Goal: Transaction & Acquisition: Book appointment/travel/reservation

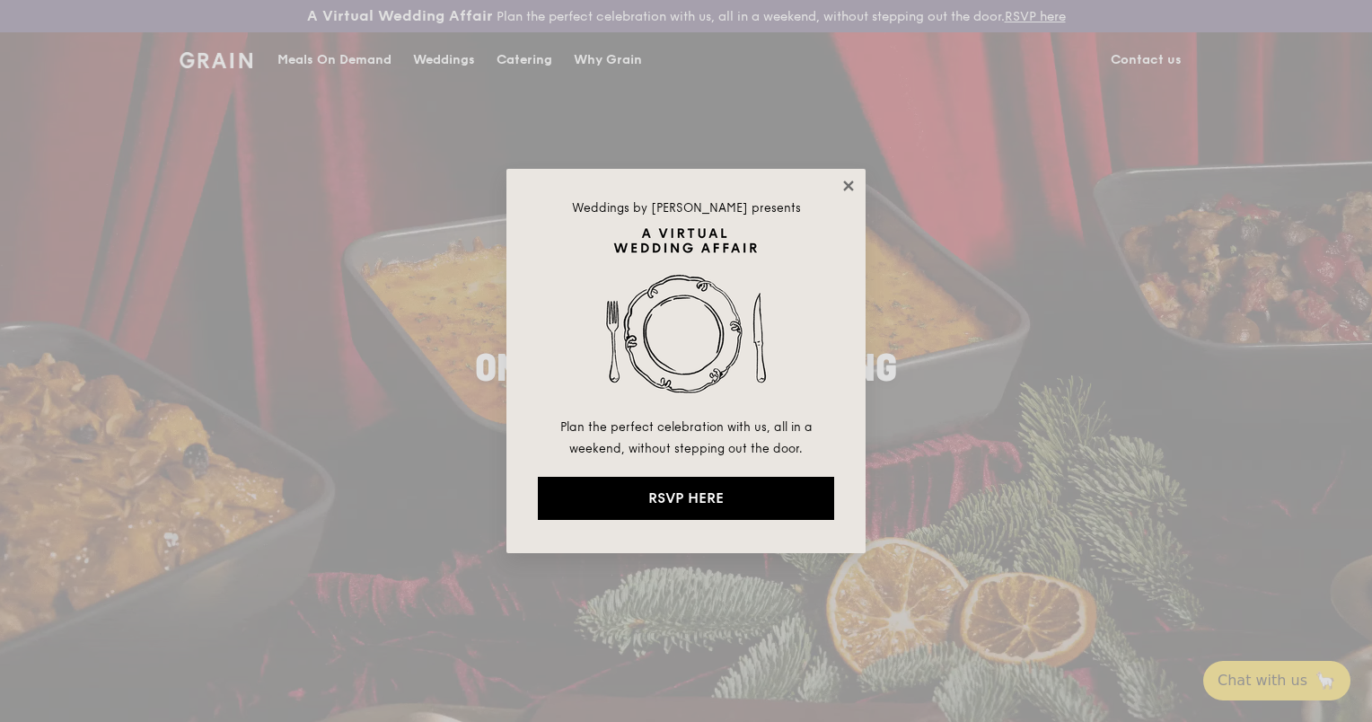
click at [851, 181] on icon at bounding box center [848, 185] width 10 height 10
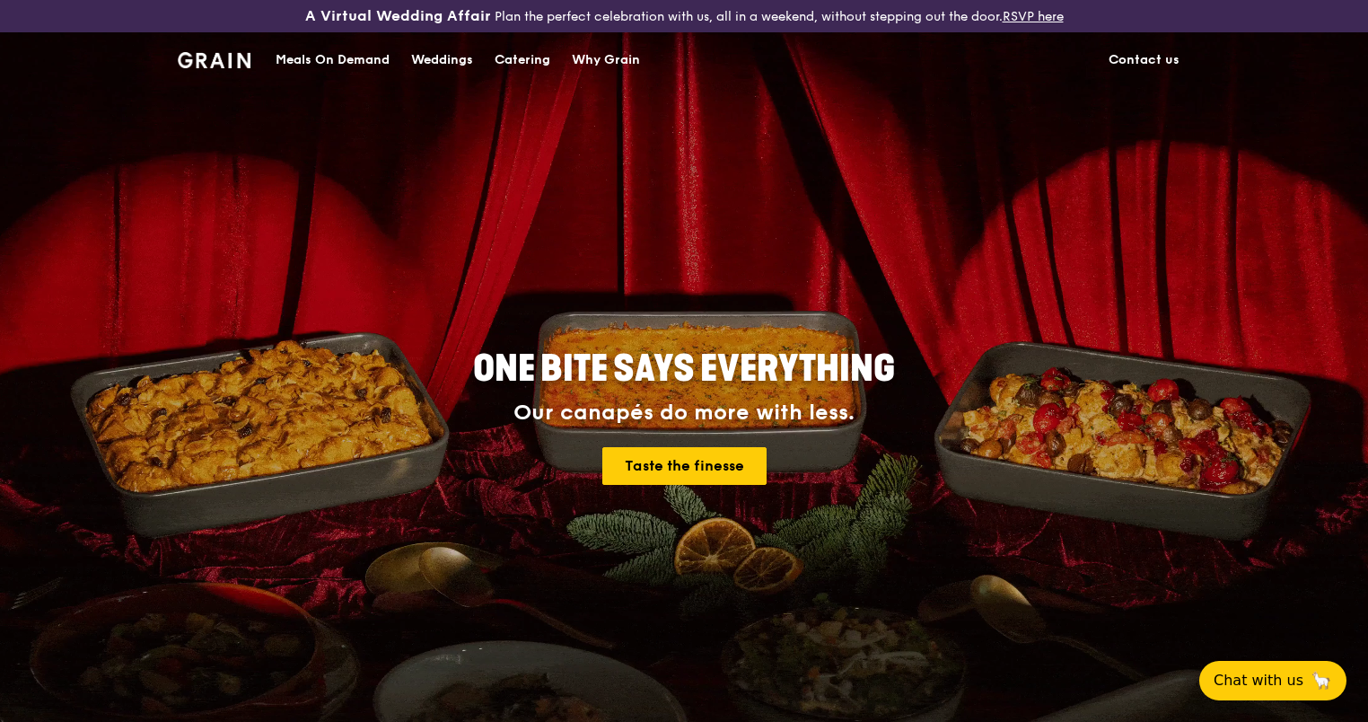
click at [529, 57] on div "Catering" at bounding box center [523, 60] width 56 height 54
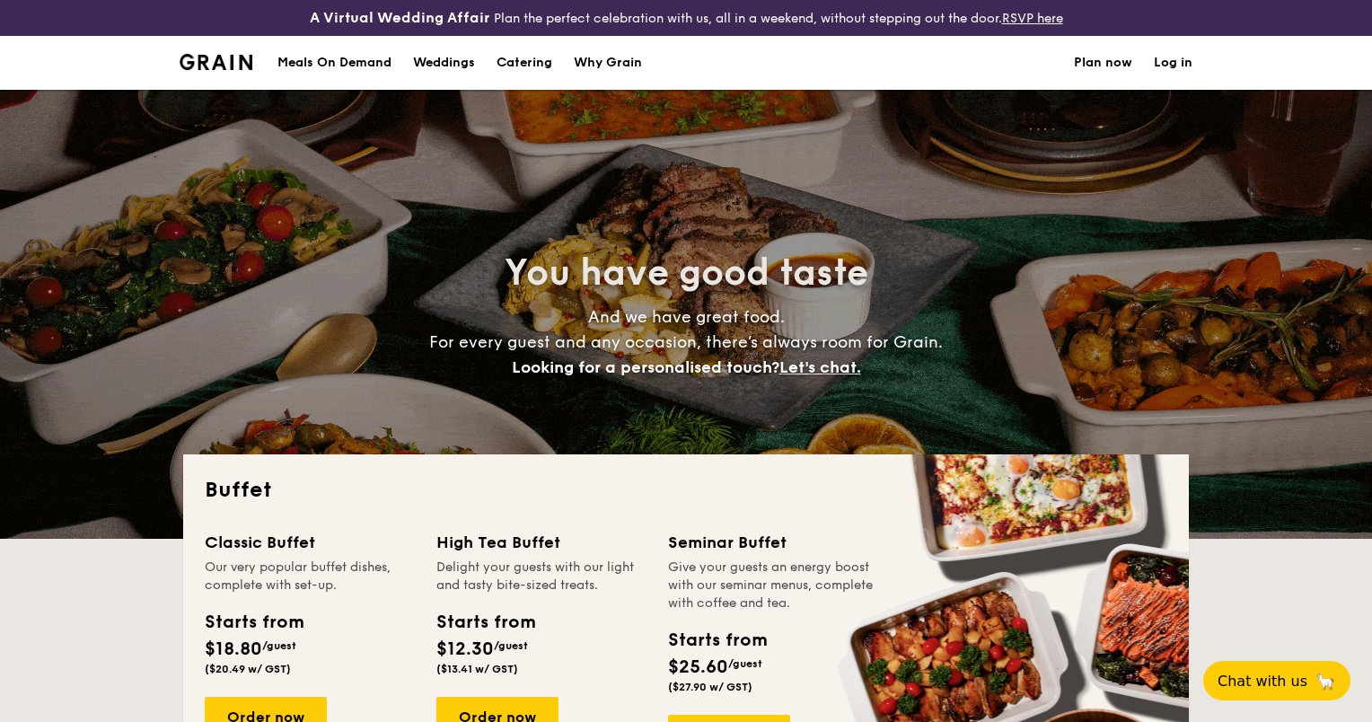
select select
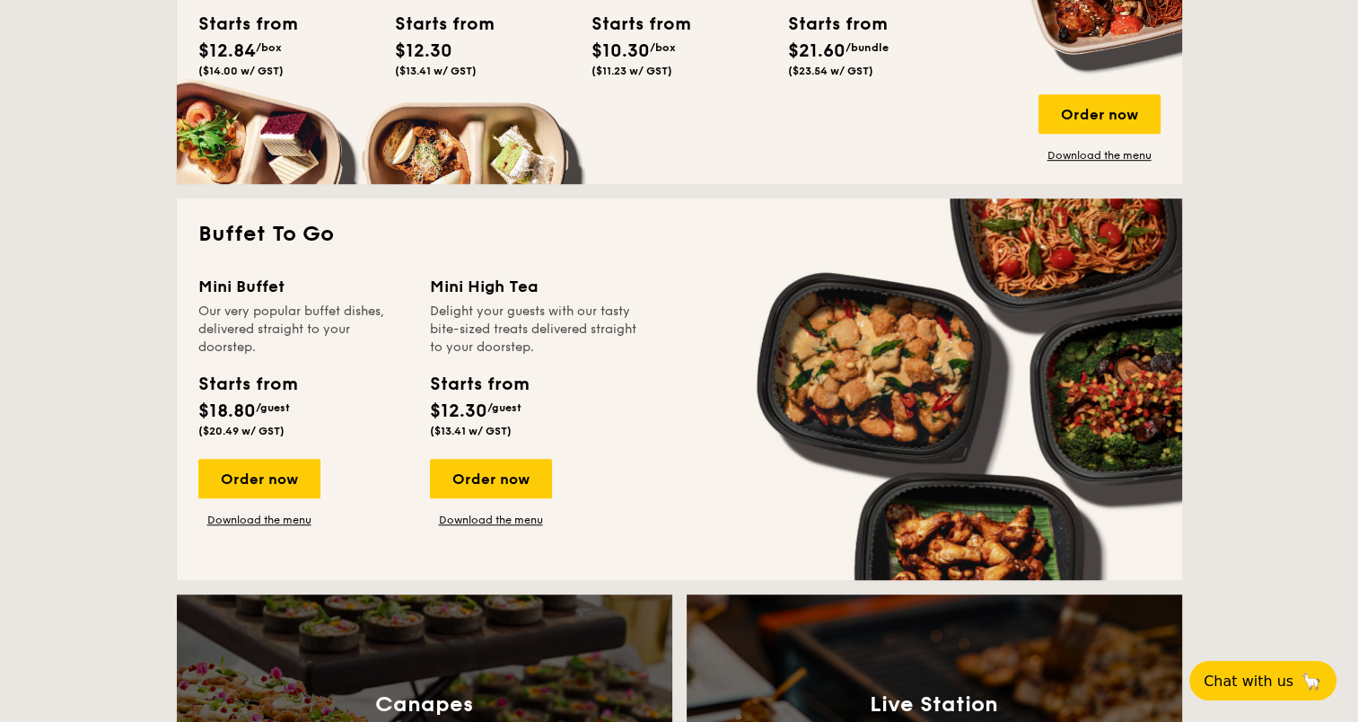
scroll to position [1077, 0]
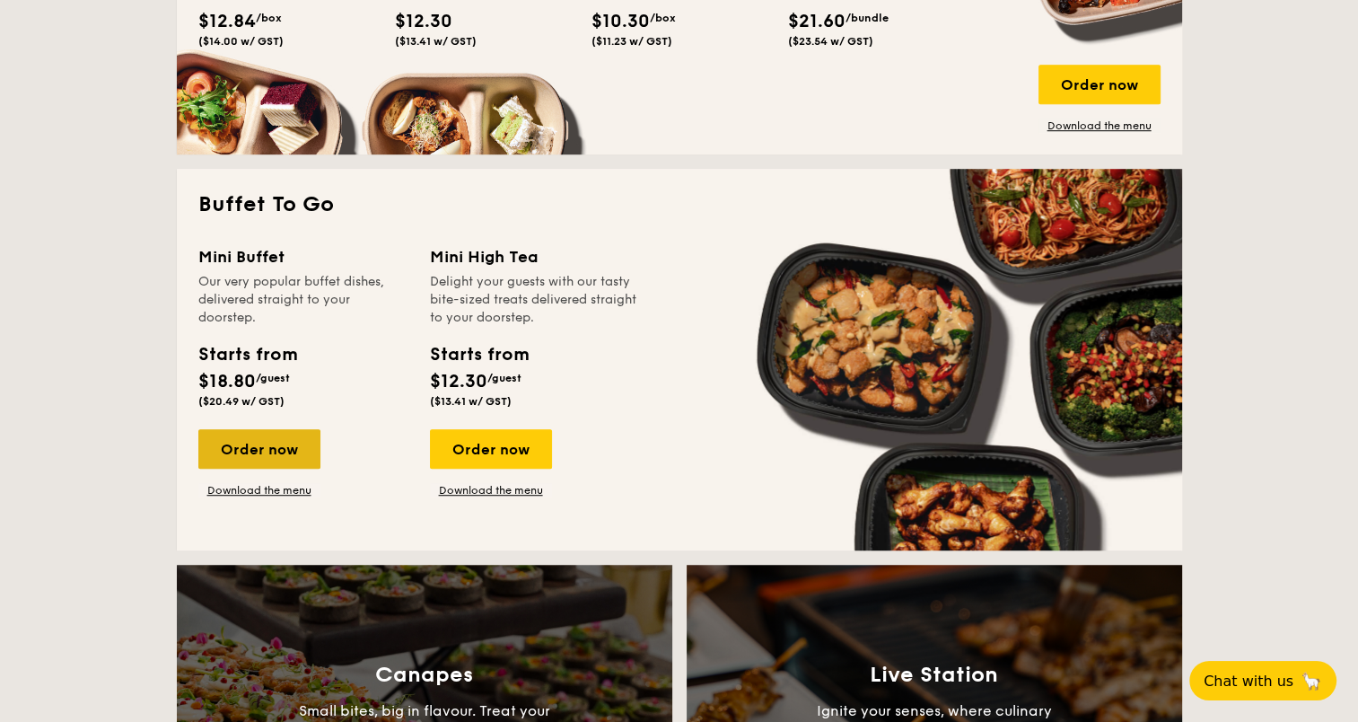
click at [301, 449] on div "Order now" at bounding box center [259, 449] width 122 height 40
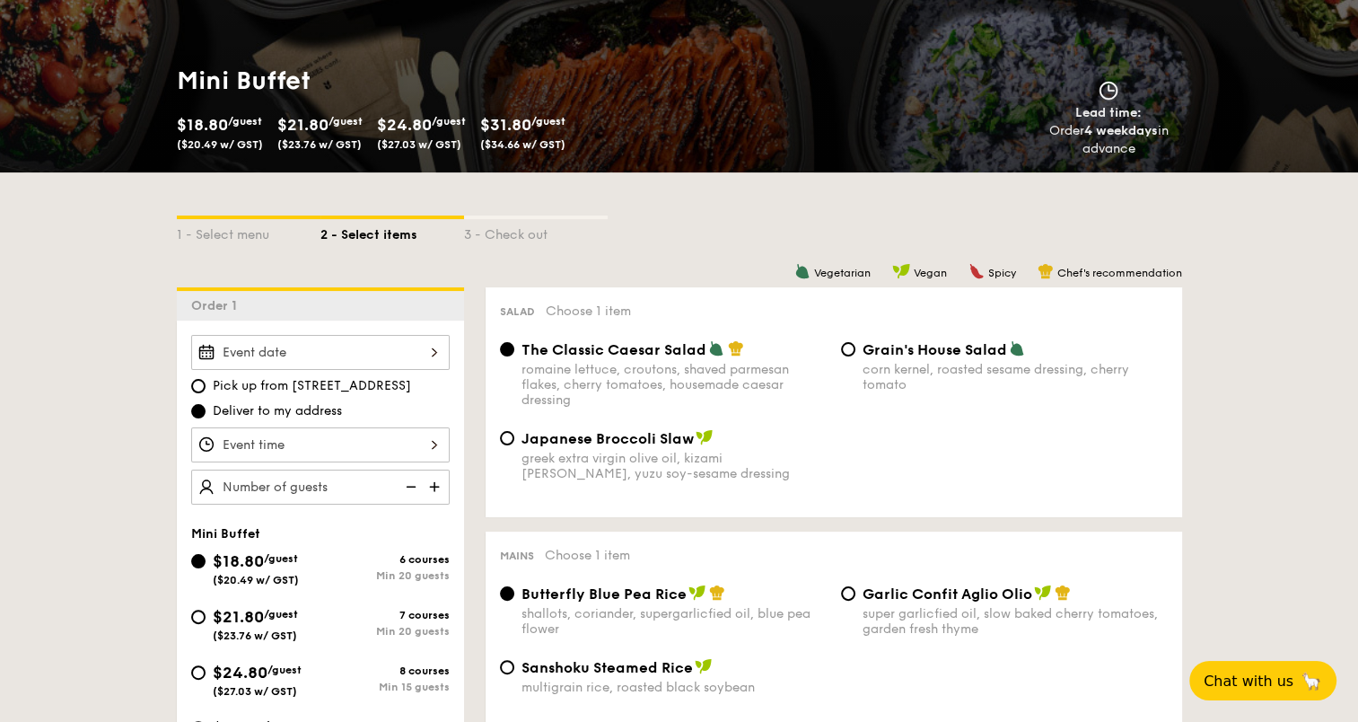
scroll to position [269, 0]
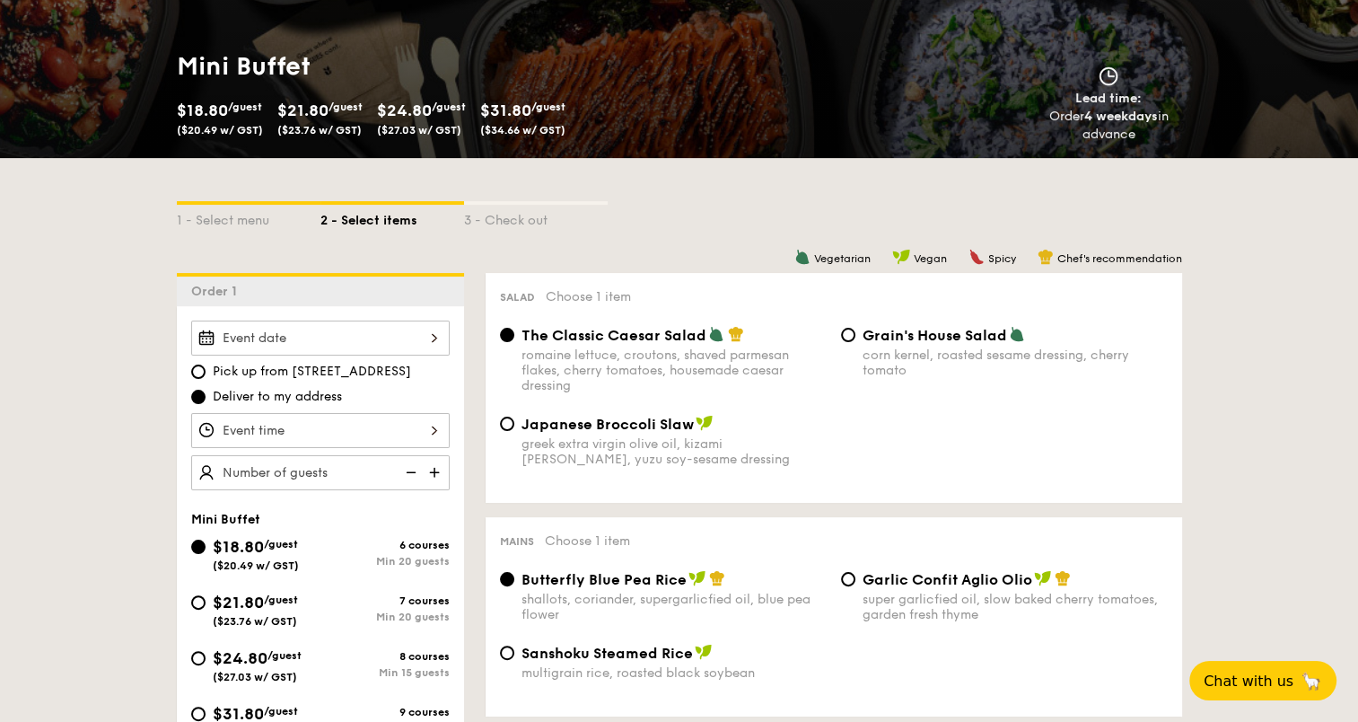
click at [406, 330] on div at bounding box center [320, 338] width 259 height 35
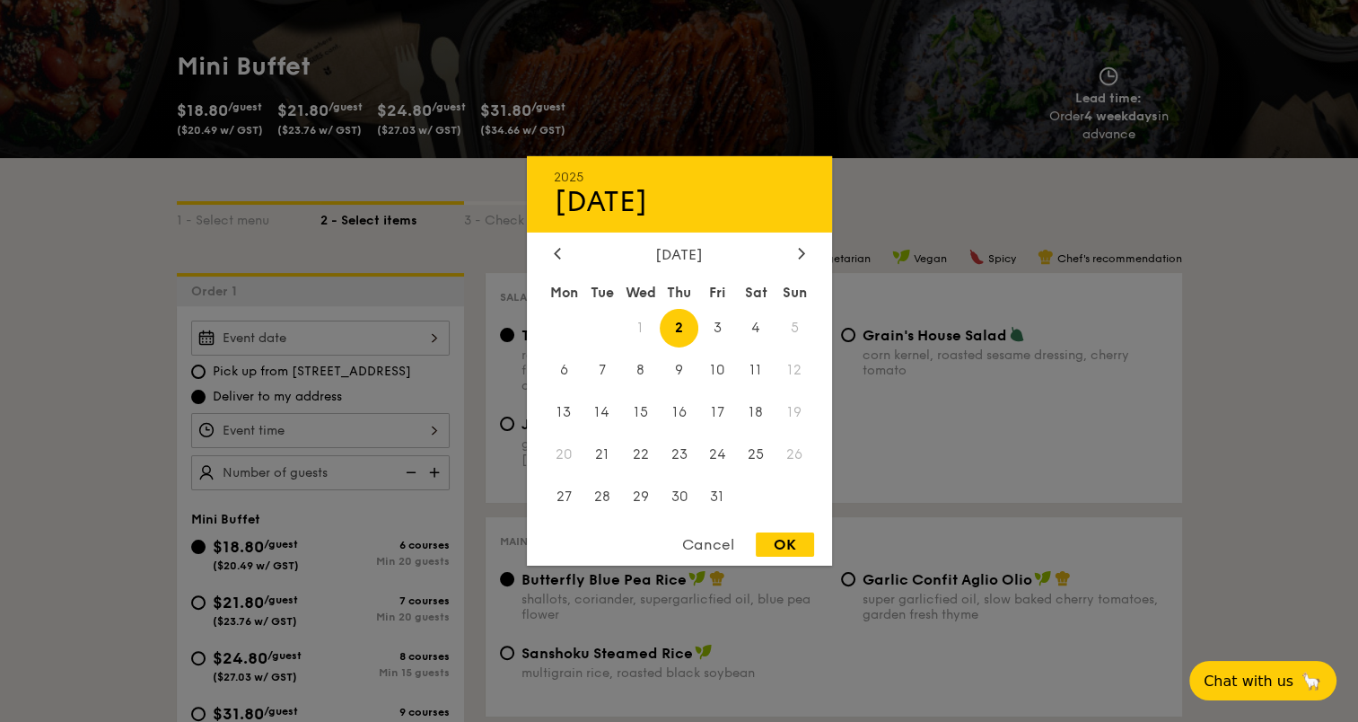
click at [682, 315] on span "2" at bounding box center [679, 328] width 39 height 39
click at [781, 542] on div "OK" at bounding box center [785, 544] width 58 height 24
type input "[DATE]"
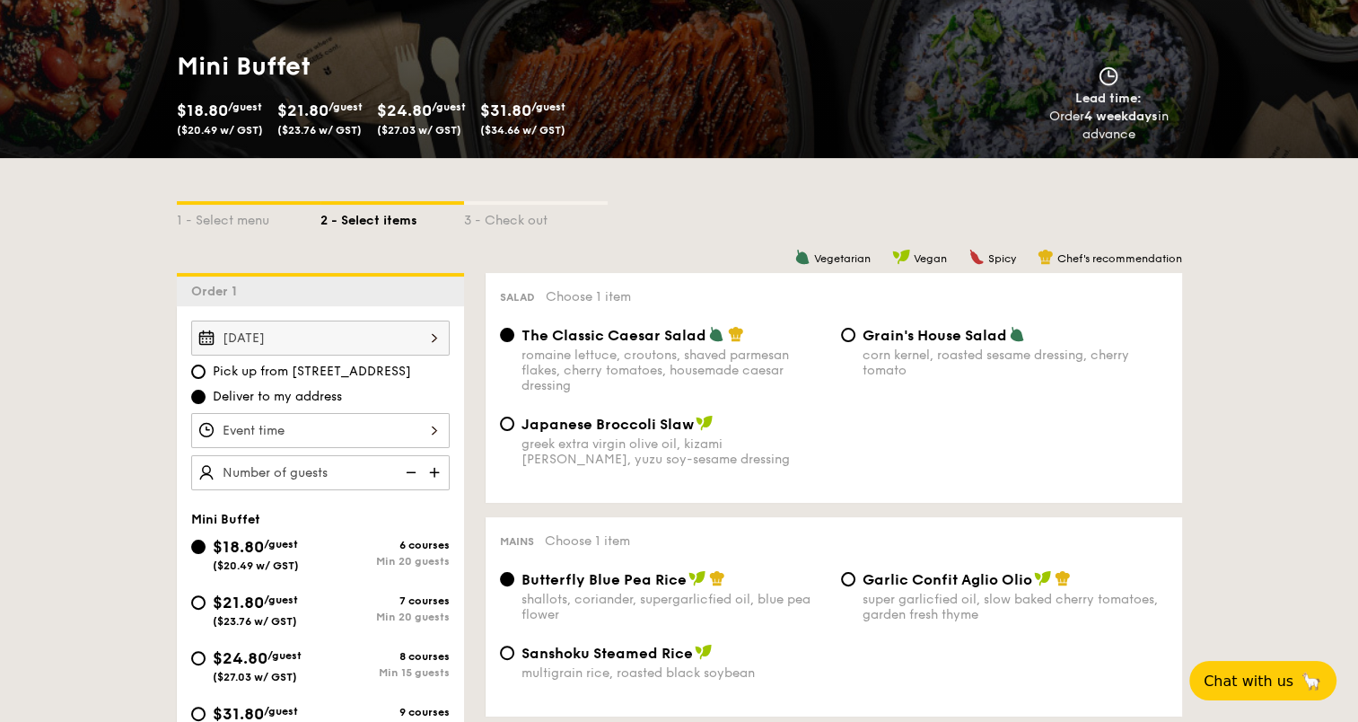
click at [399, 429] on div at bounding box center [320, 430] width 259 height 35
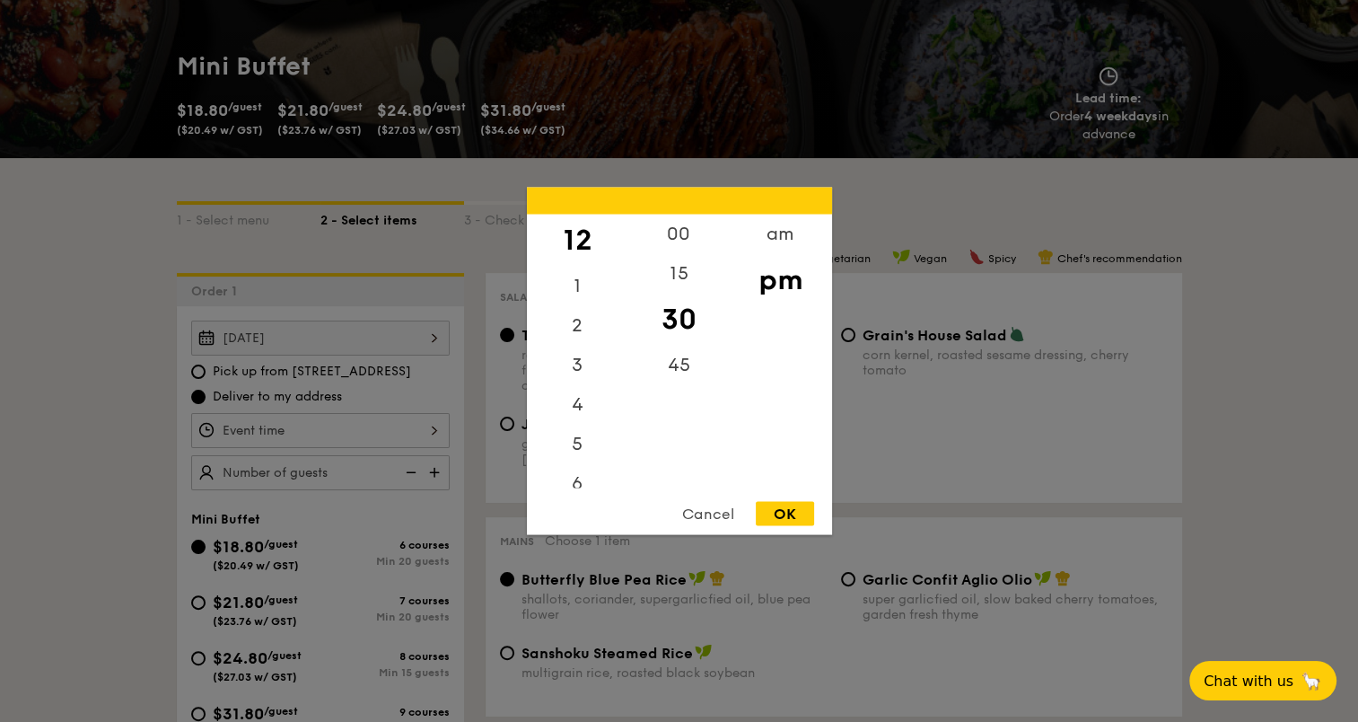
click at [573, 251] on div "12" at bounding box center [577, 241] width 101 height 52
click at [806, 516] on div "OK" at bounding box center [785, 514] width 58 height 24
type input "12:30PM"
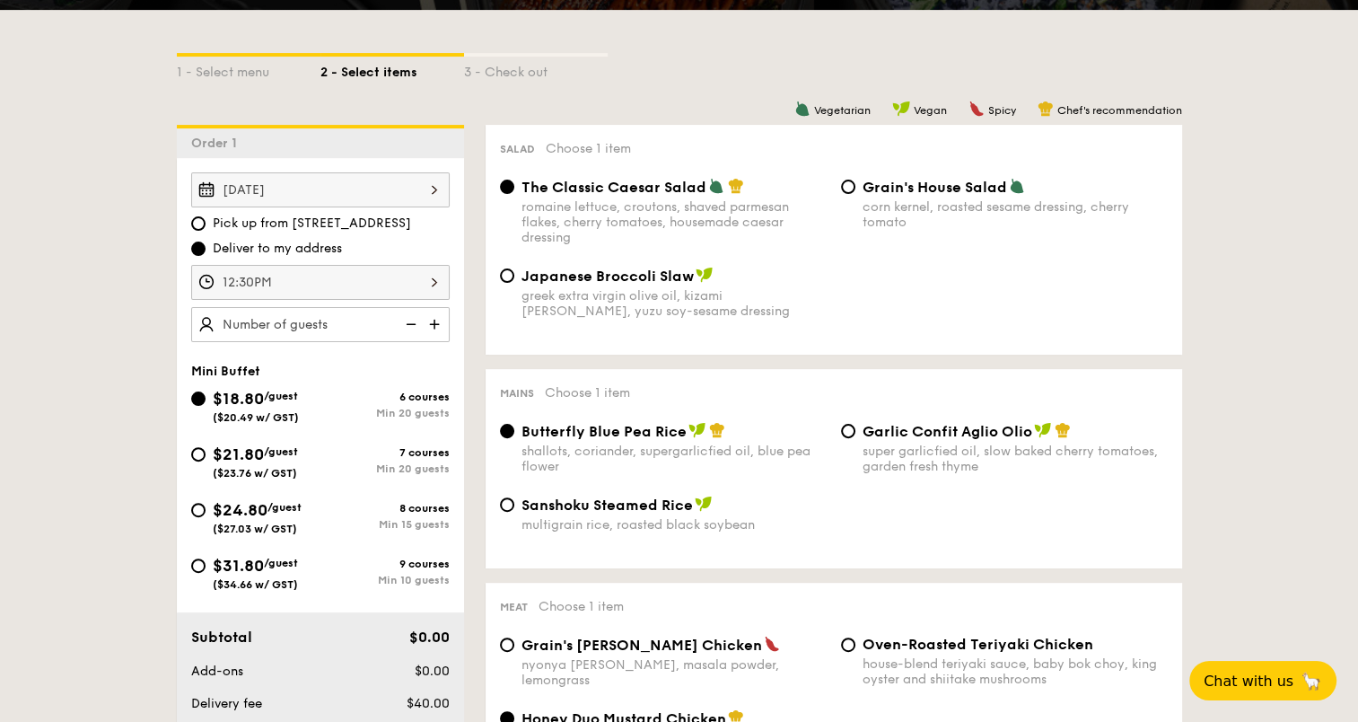
scroll to position [449, 0]
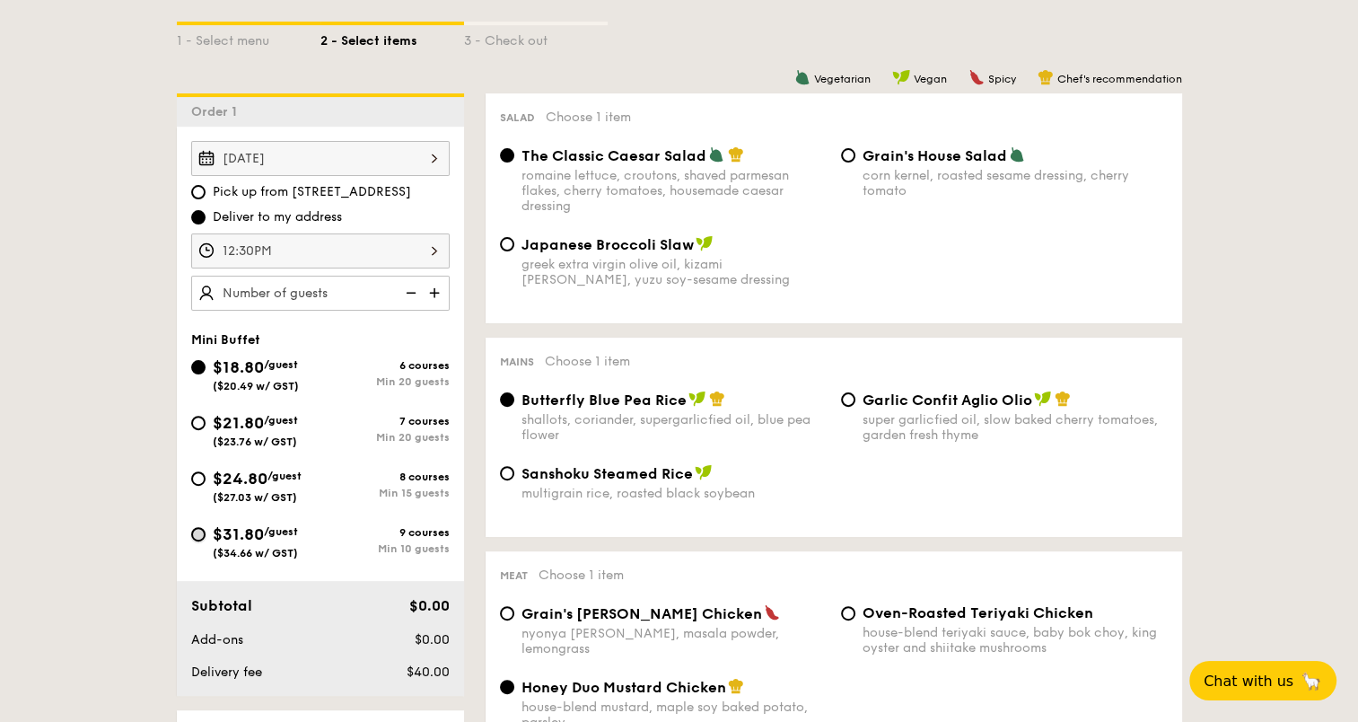
click at [205, 530] on input "$31.80 /guest ($34.66 w/ GST) 9 courses Min 10 guests" at bounding box center [198, 534] width 14 height 14
radio input "true"
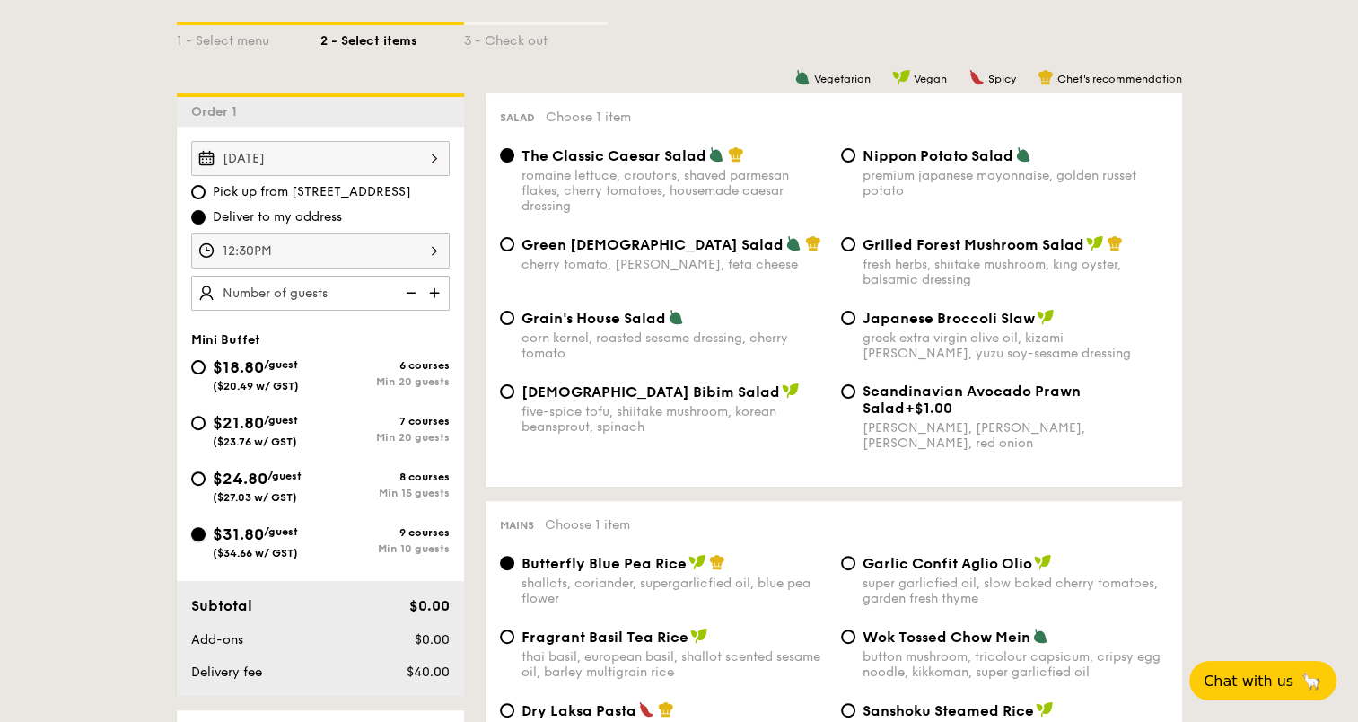
radio input "true"
click at [634, 259] on div "cherry tomato, [PERSON_NAME], feta cheese" at bounding box center [674, 264] width 305 height 15
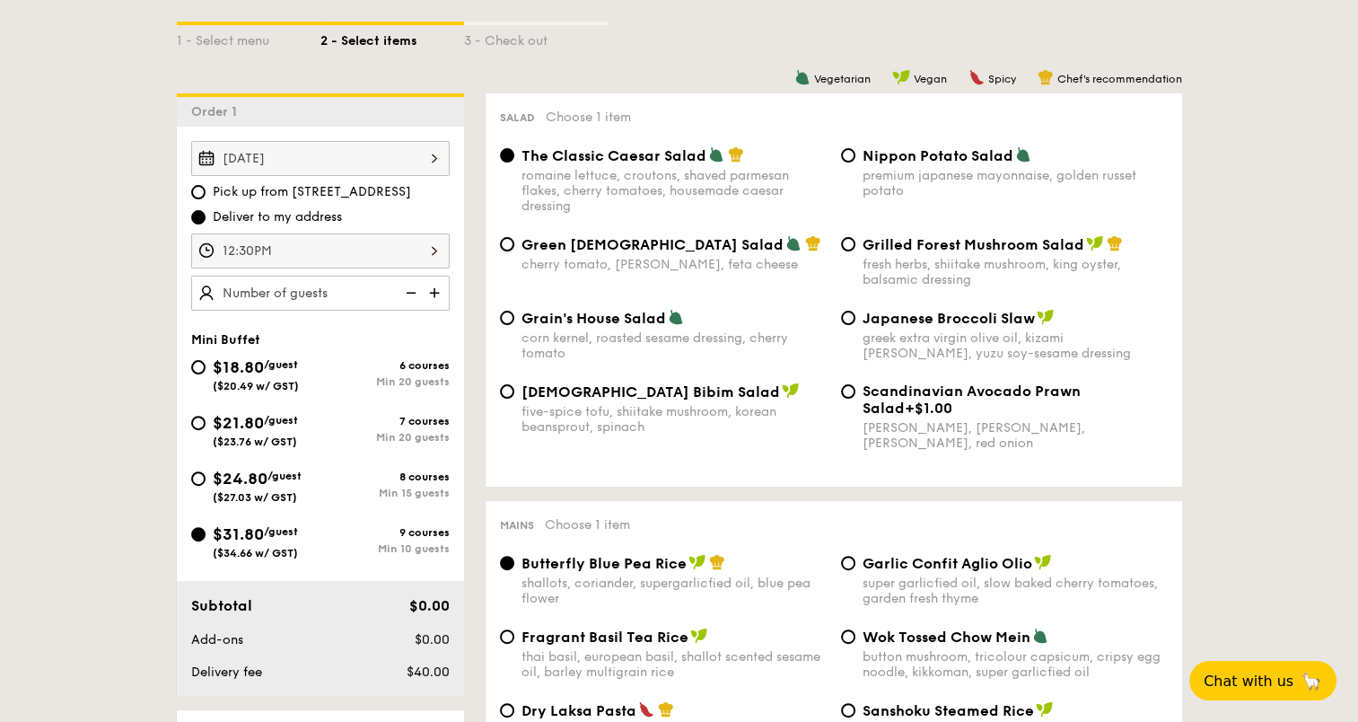
click at [514, 251] on input "Green Goddess Salad cherry tomato, [PERSON_NAME], feta cheese" at bounding box center [507, 244] width 14 height 14
radio input "true"
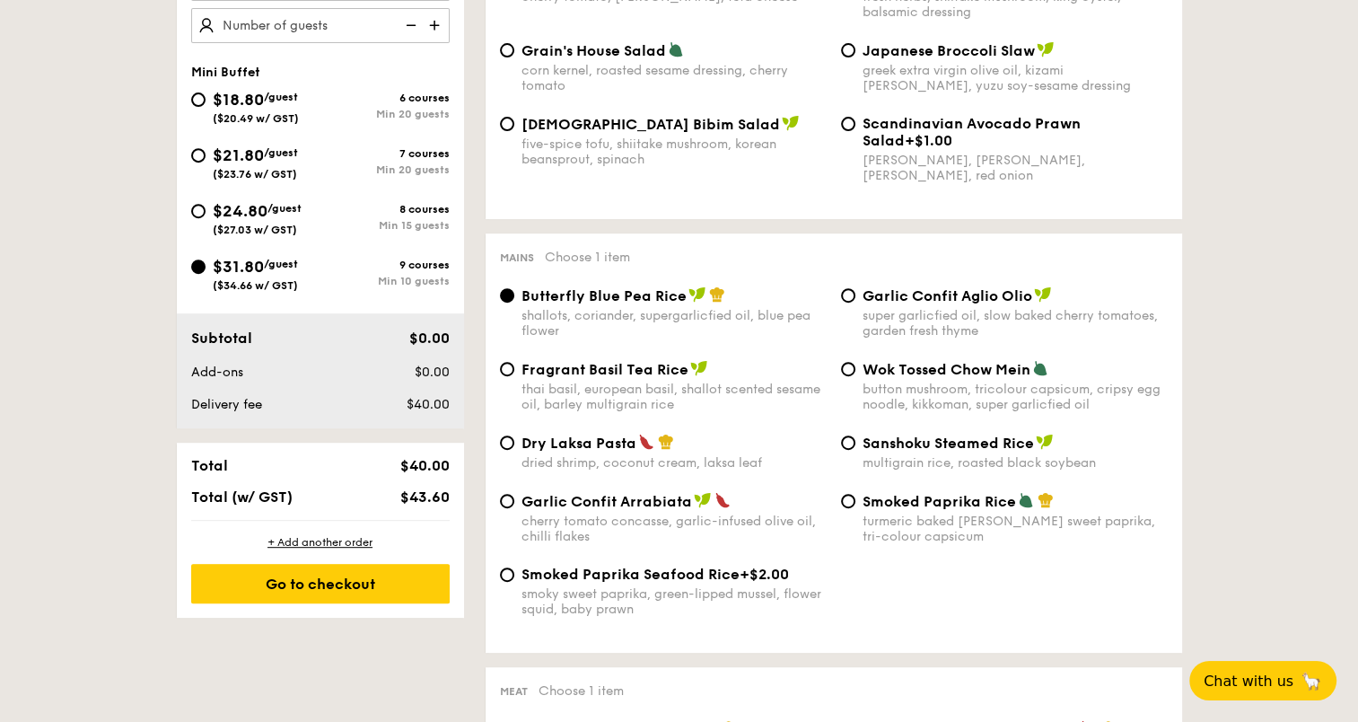
scroll to position [718, 0]
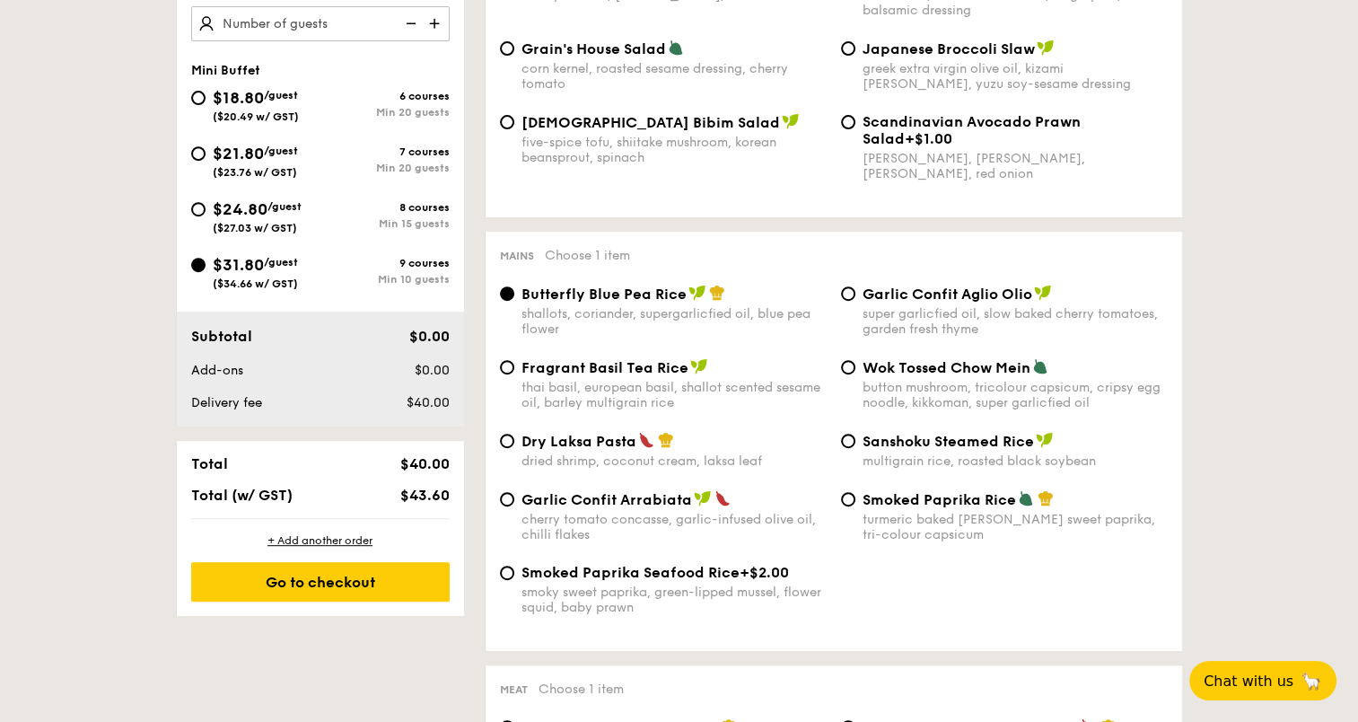
click at [545, 500] on span "Garlic Confit Arrabiata" at bounding box center [607, 499] width 171 height 17
click at [514, 500] on input "Garlic Confit Arrabiata cherry tomato concasse, garlic-infused olive oil, chill…" at bounding box center [507, 499] width 14 height 14
radio input "true"
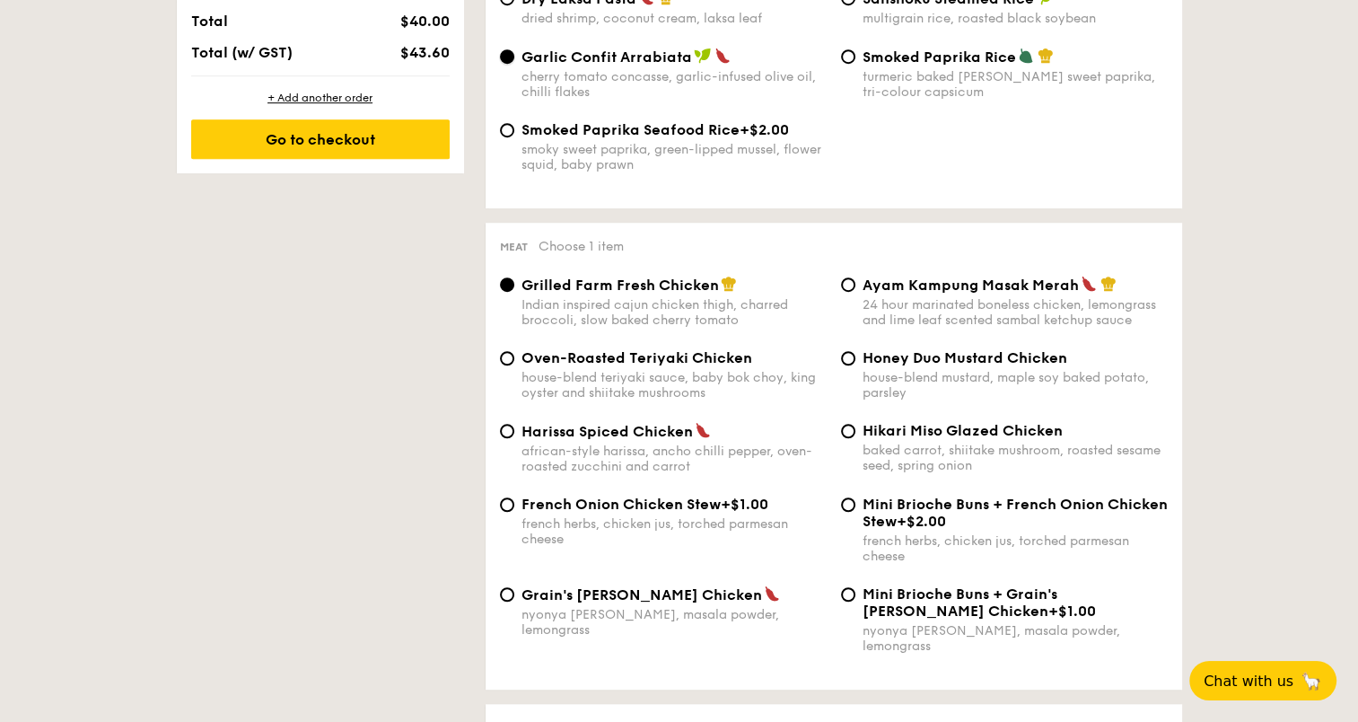
scroll to position [1257, 0]
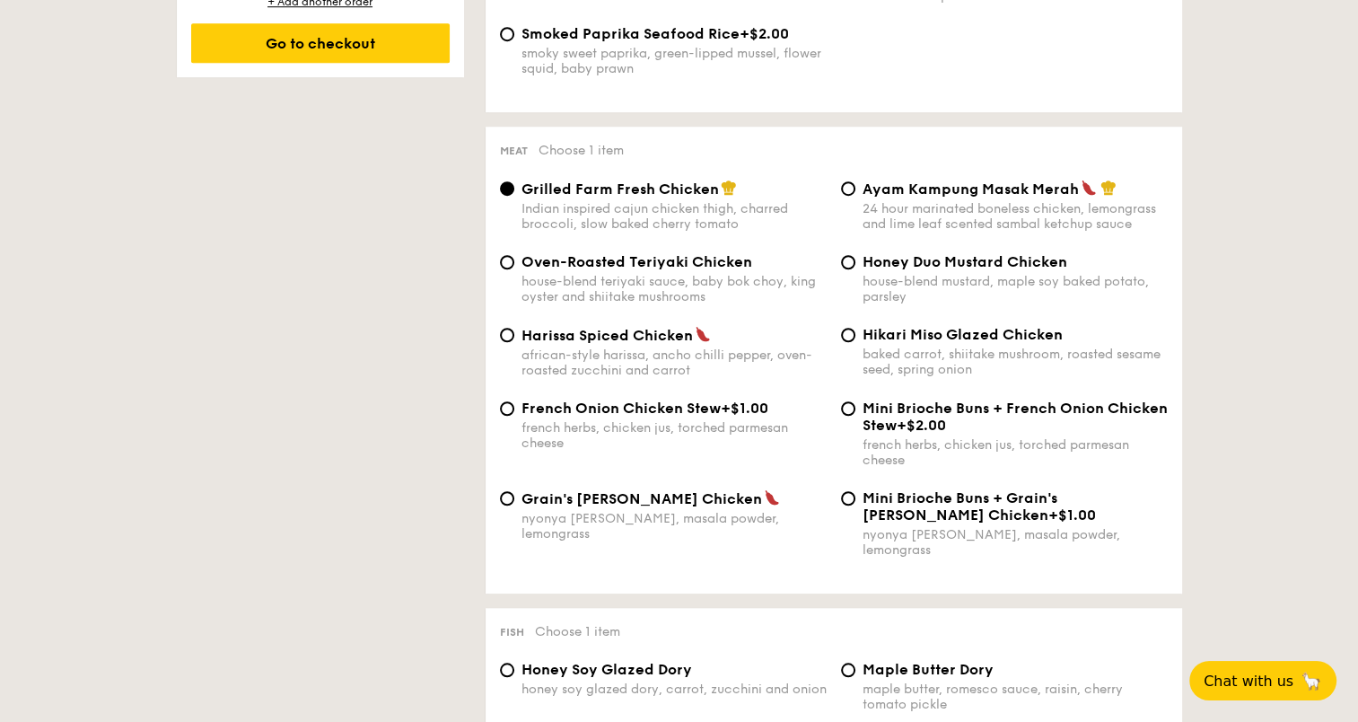
click at [621, 433] on div "french herbs, chicken jus, torched parmesan cheese" at bounding box center [674, 435] width 305 height 31
click at [514, 416] on input "French Onion Chicken Stew +$1.00 french herbs, chicken jus, torched parmesan ch…" at bounding box center [507, 408] width 14 height 14
radio input "true"
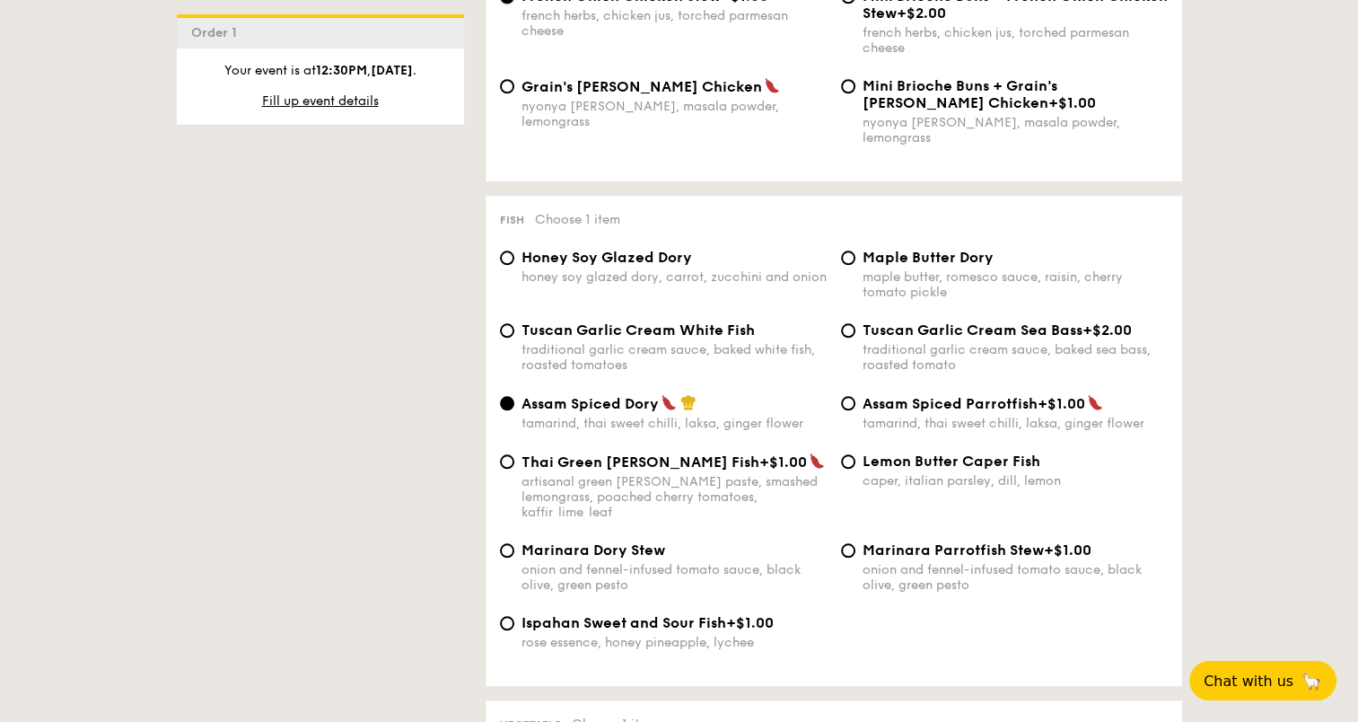
scroll to position [1699, 0]
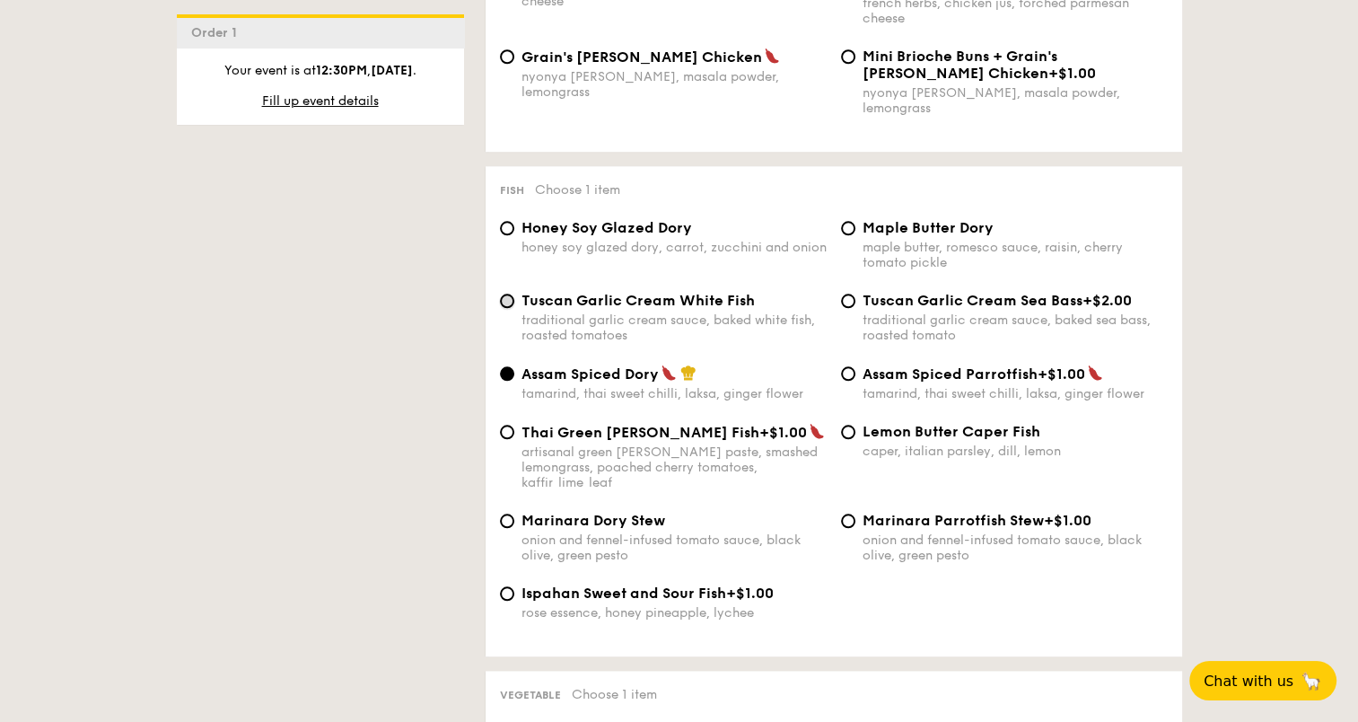
click at [502, 305] on input "Tuscan Garlic Cream White Fish traditional garlic cream sauce, baked white fish…" at bounding box center [507, 301] width 14 height 14
radio input "true"
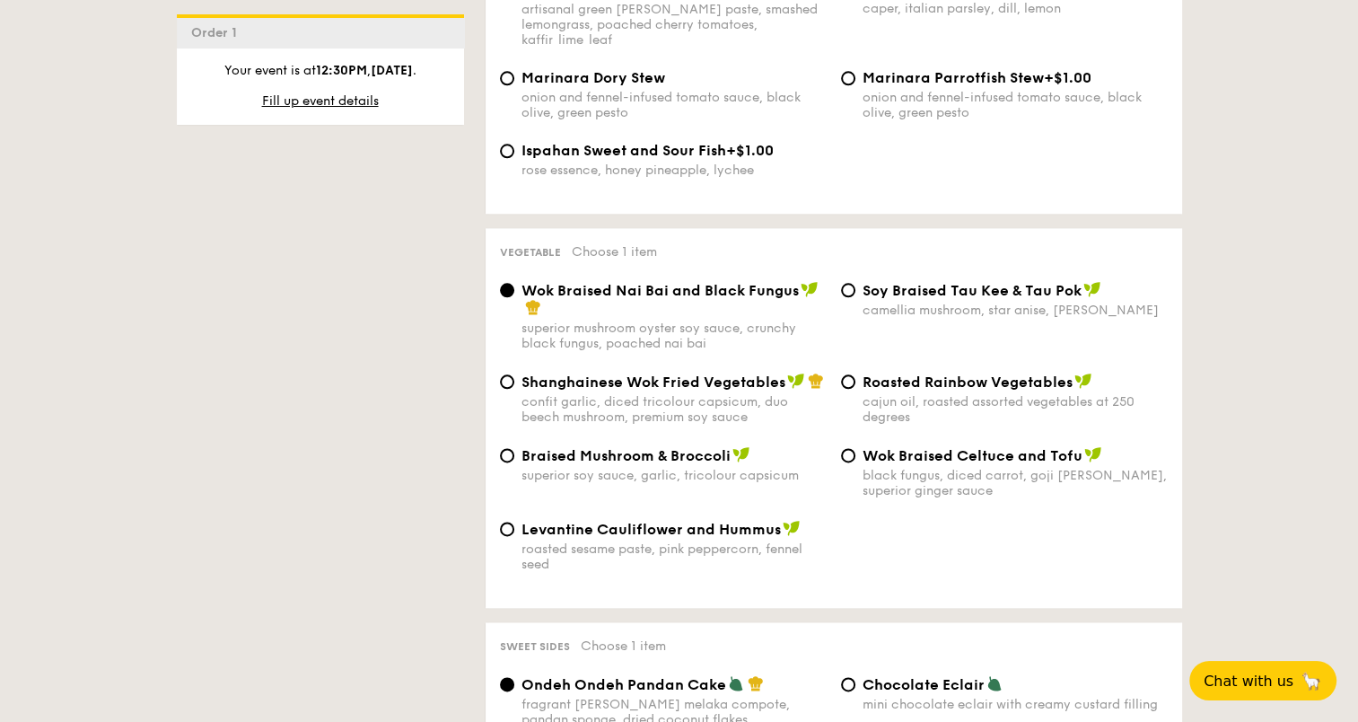
scroll to position [2148, 0]
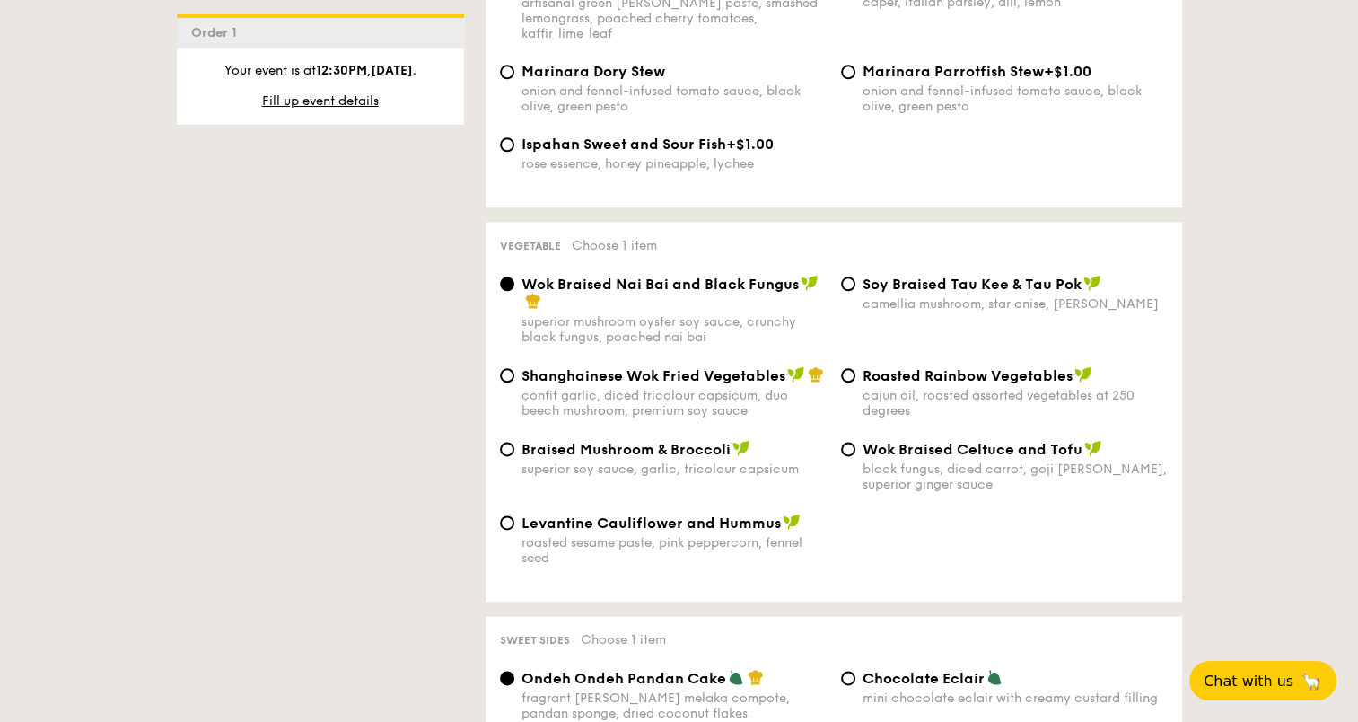
click at [851, 377] on div "Roasted Rainbow Vegetables cajun oil, roasted assorted vegetables at 250 degrees" at bounding box center [1004, 392] width 341 height 52
click at [848, 368] on input "Roasted Rainbow Vegetables cajun oil, roasted assorted vegetables at 250 degrees" at bounding box center [848, 375] width 14 height 14
radio input "true"
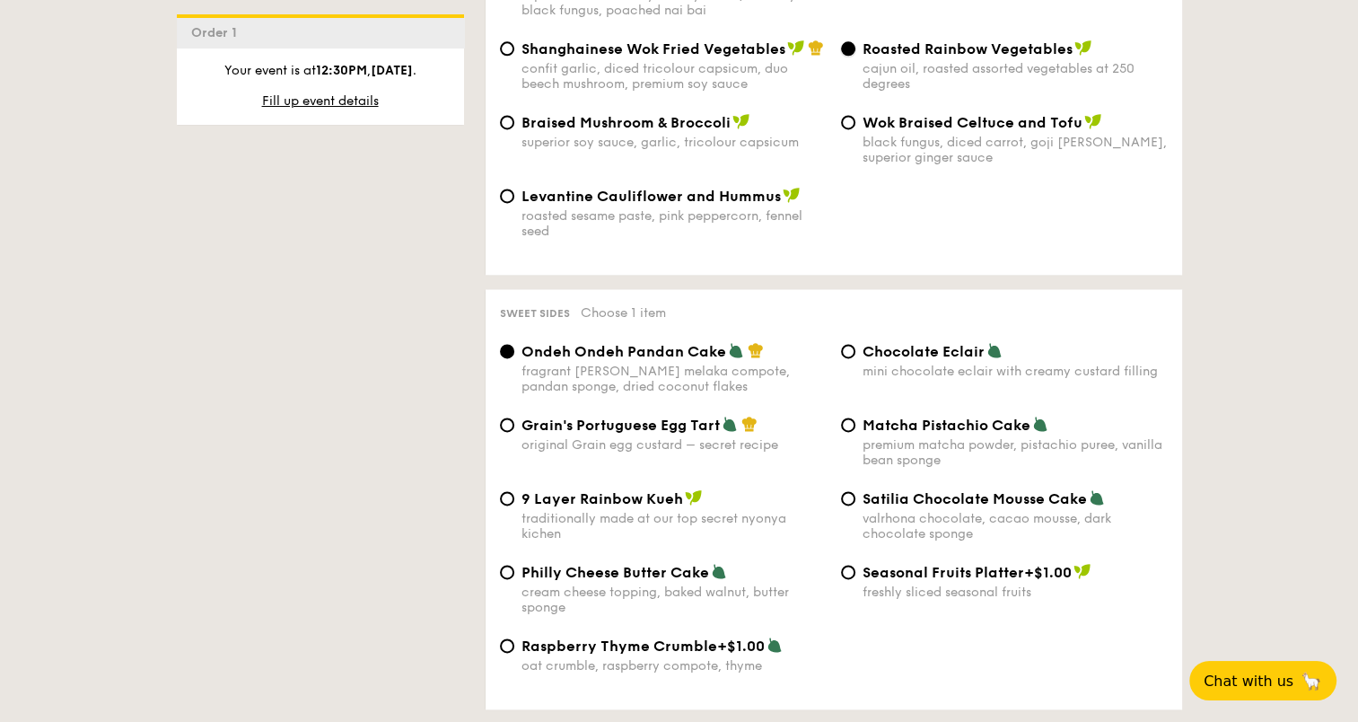
scroll to position [2507, 0]
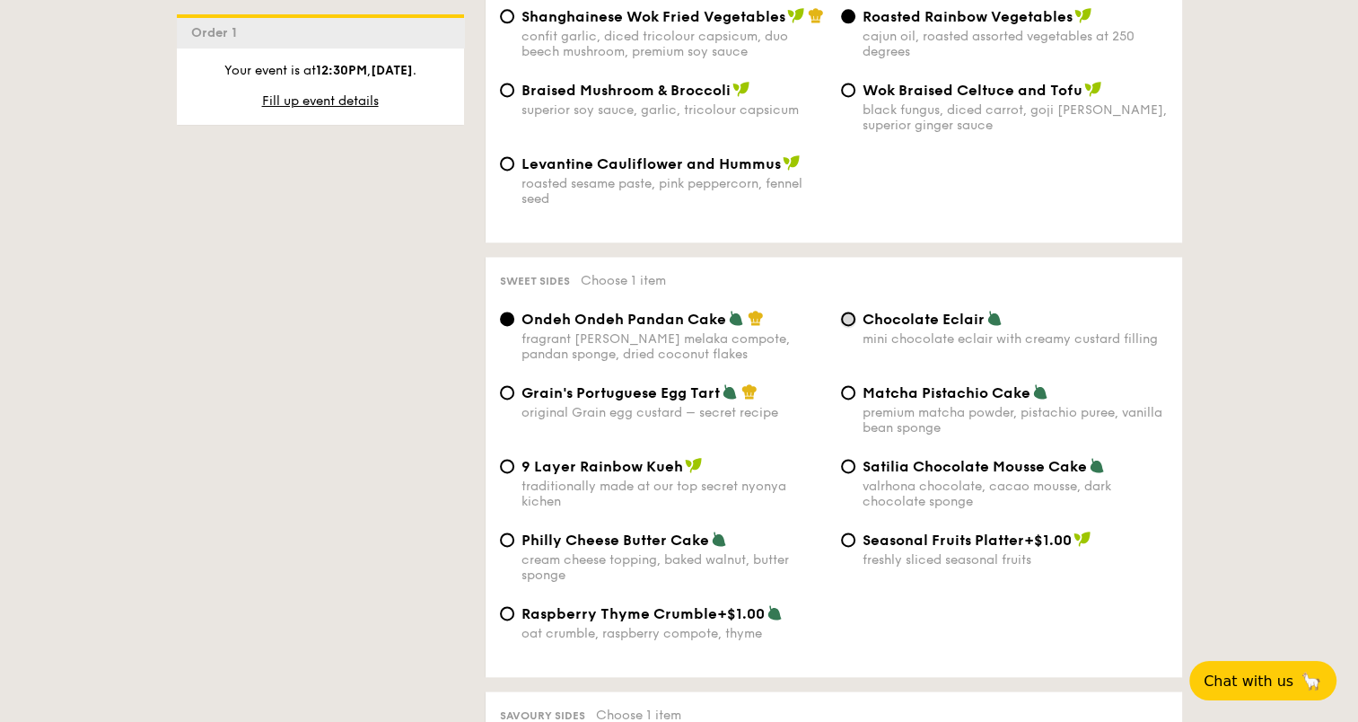
click at [844, 312] on input "Chocolate Eclair mini chocolate eclair with creamy custard filling" at bounding box center [848, 319] width 14 height 14
radio input "true"
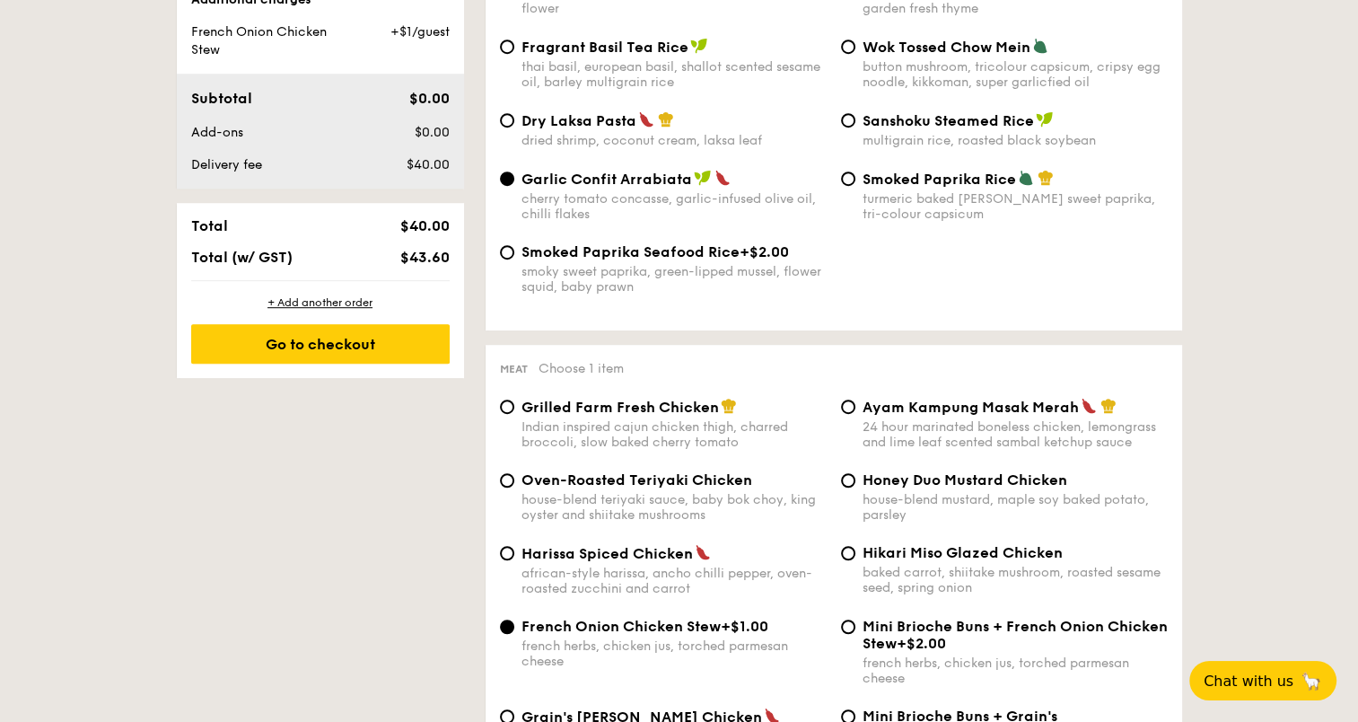
scroll to position [891, 0]
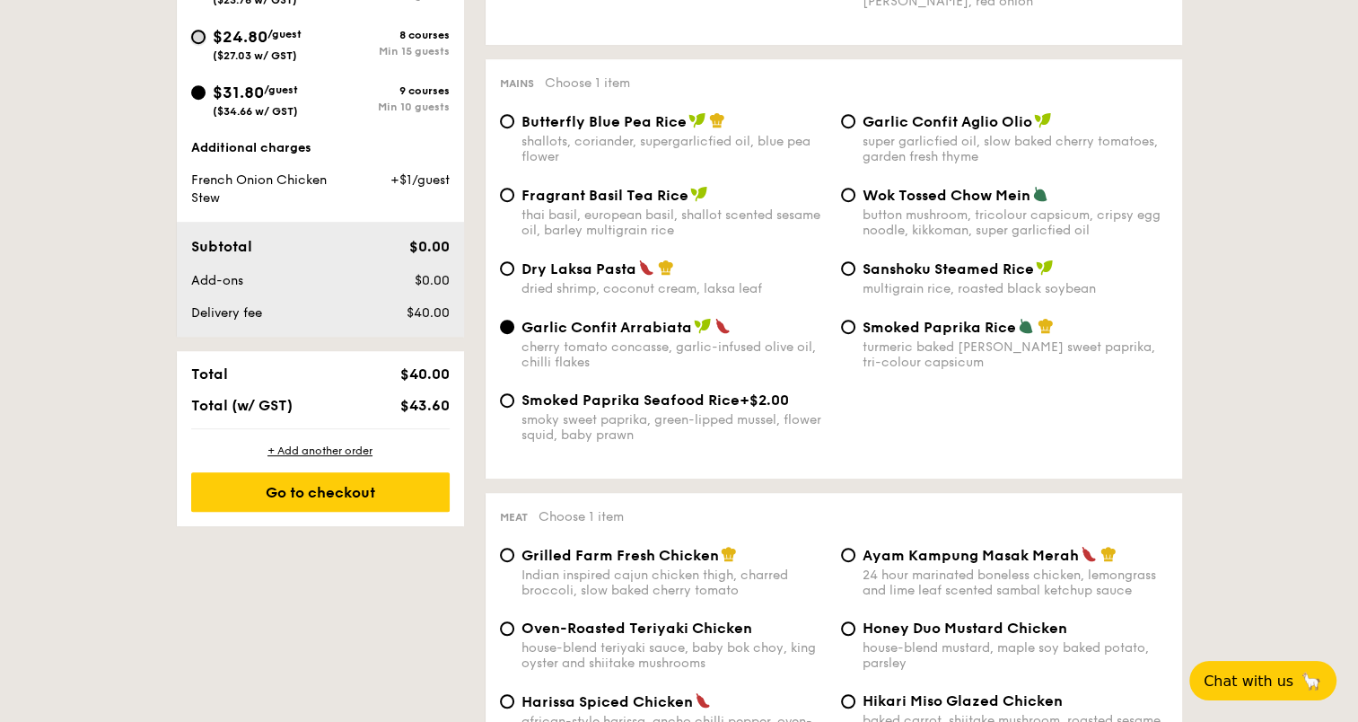
click at [198, 37] on input "$24.80 /guest ($27.03 w/ GST) 8 courses Min 15 guests" at bounding box center [198, 37] width 14 height 14
radio input "true"
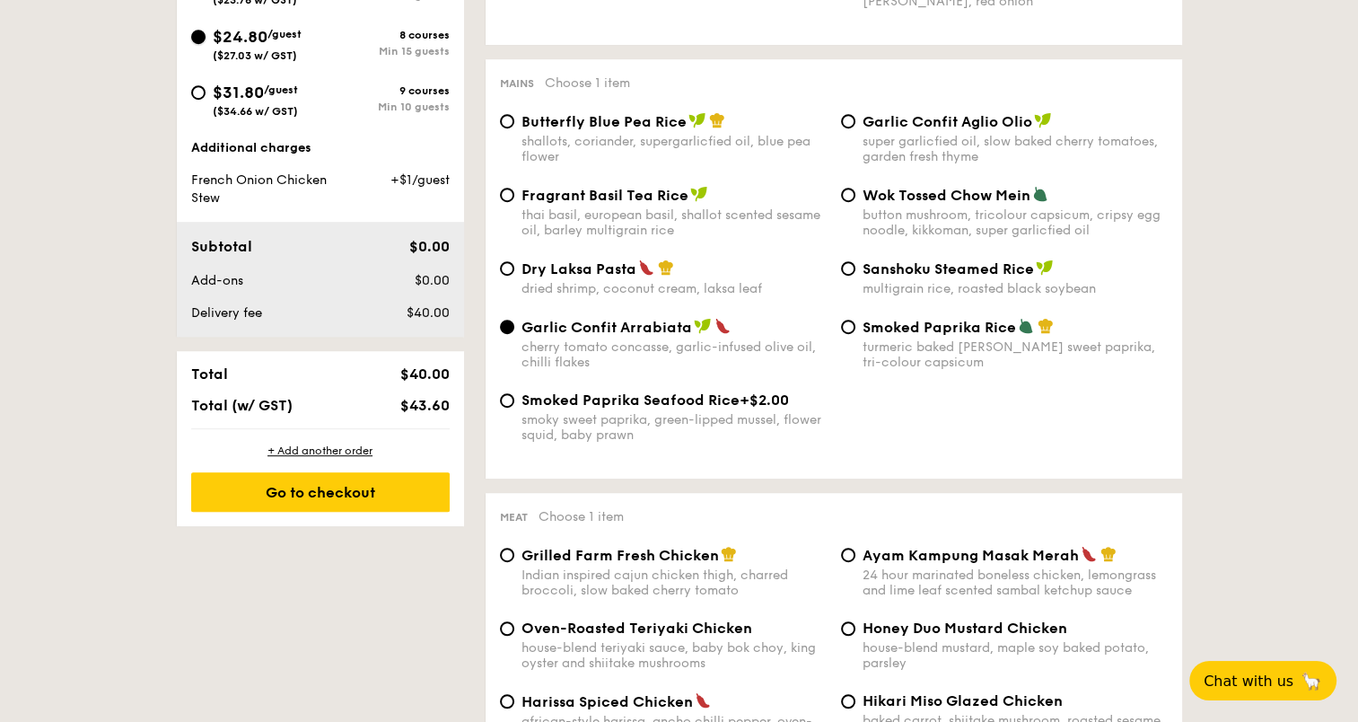
radio input "true"
radio input "false"
radio input "true"
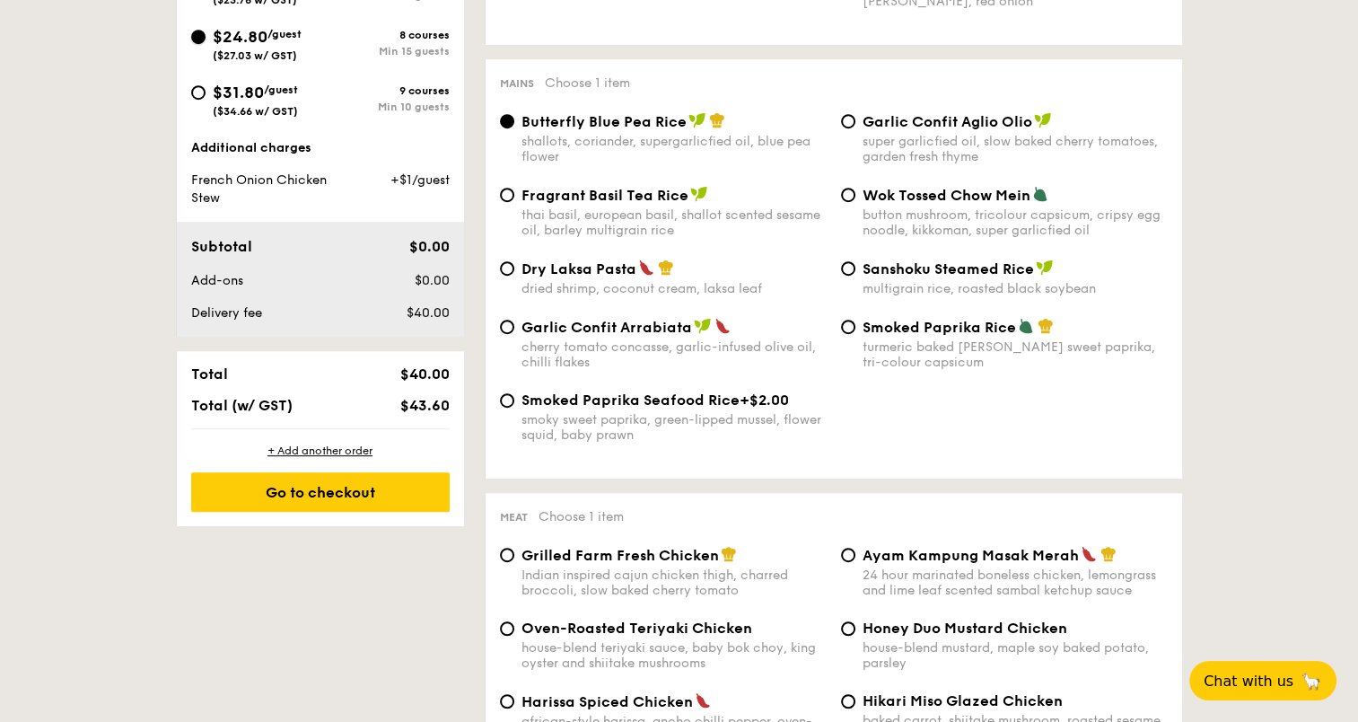
radio input "true"
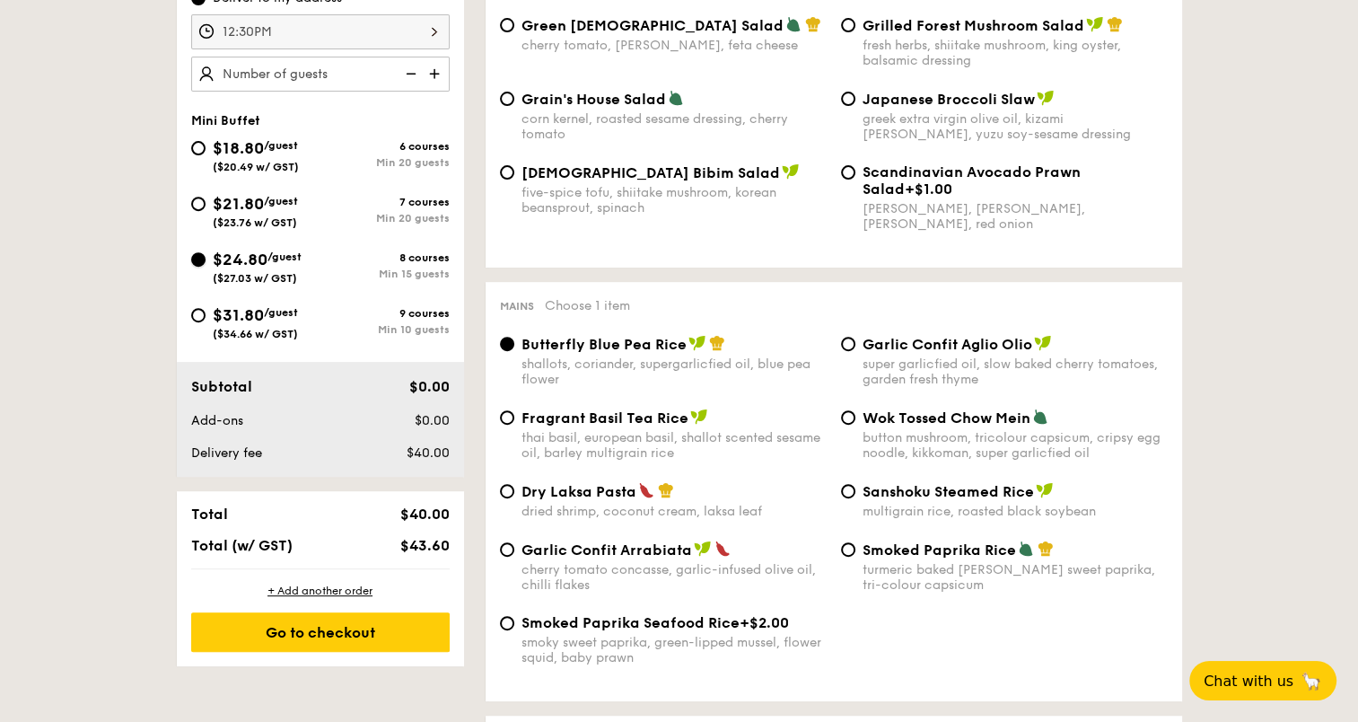
scroll to position [442, 0]
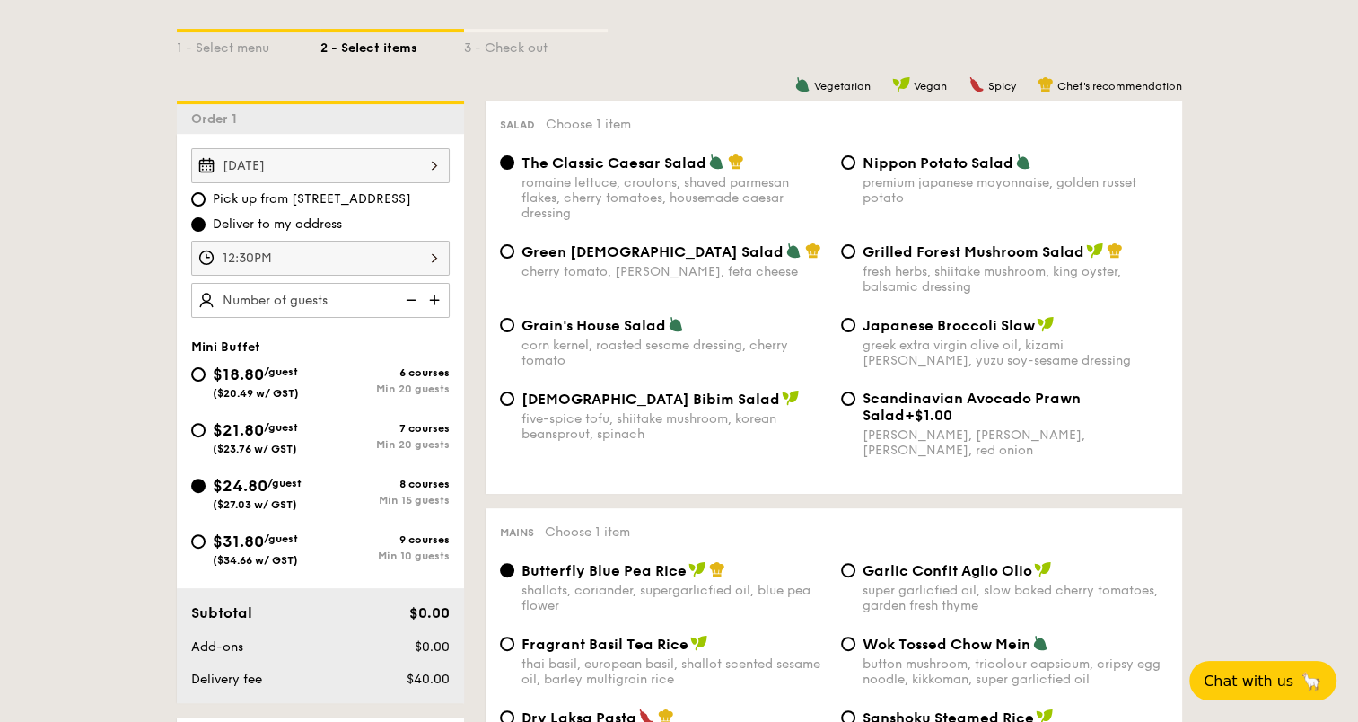
click at [418, 296] on img at bounding box center [409, 300] width 27 height 34
click at [431, 296] on img at bounding box center [436, 300] width 27 height 34
click at [432, 296] on img at bounding box center [436, 300] width 27 height 34
type input "25 guests"
click at [513, 247] on div "Green Goddess Salad cherry tomato, [PERSON_NAME], feta cheese" at bounding box center [663, 260] width 341 height 37
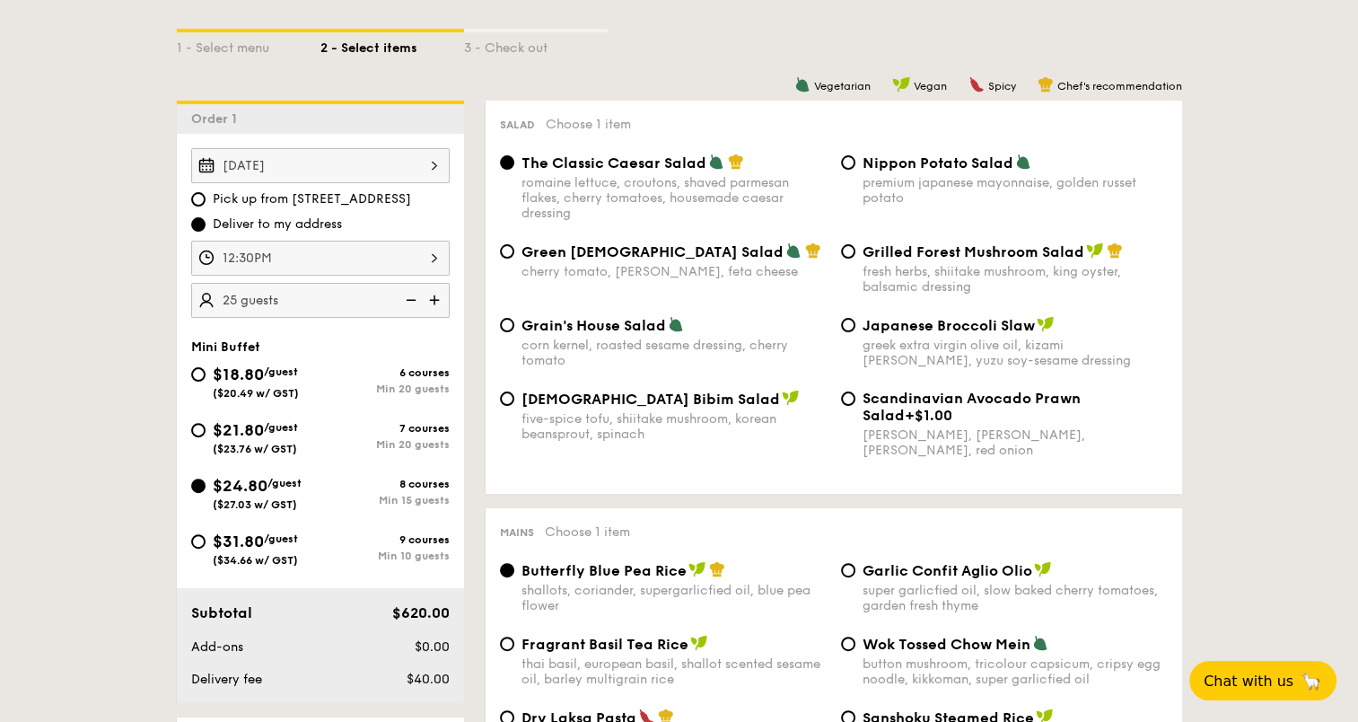
click at [514, 262] on div "Green Goddess Salad cherry tomato, [PERSON_NAME], feta cheese" at bounding box center [663, 260] width 341 height 37
click at [512, 256] on input "Green Goddess Salad cherry tomato, [PERSON_NAME], feta cheese" at bounding box center [507, 251] width 14 height 14
radio input "true"
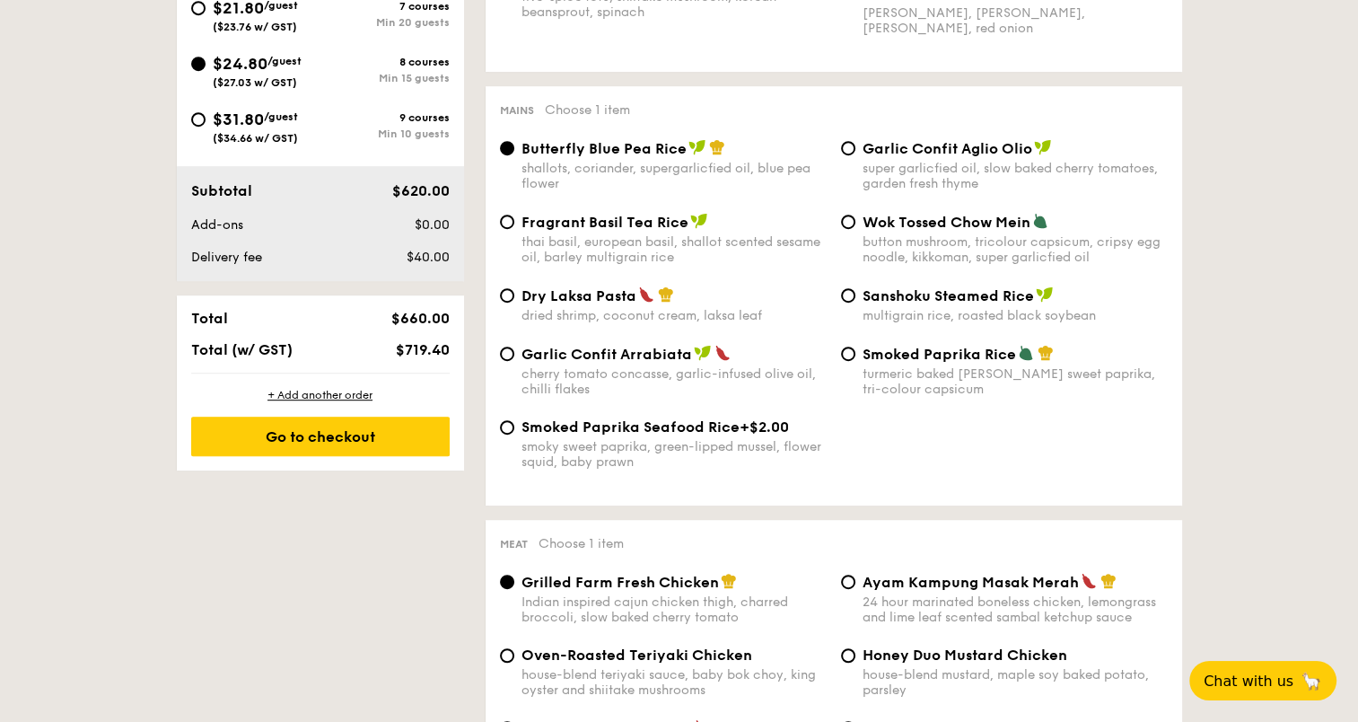
scroll to position [891, 0]
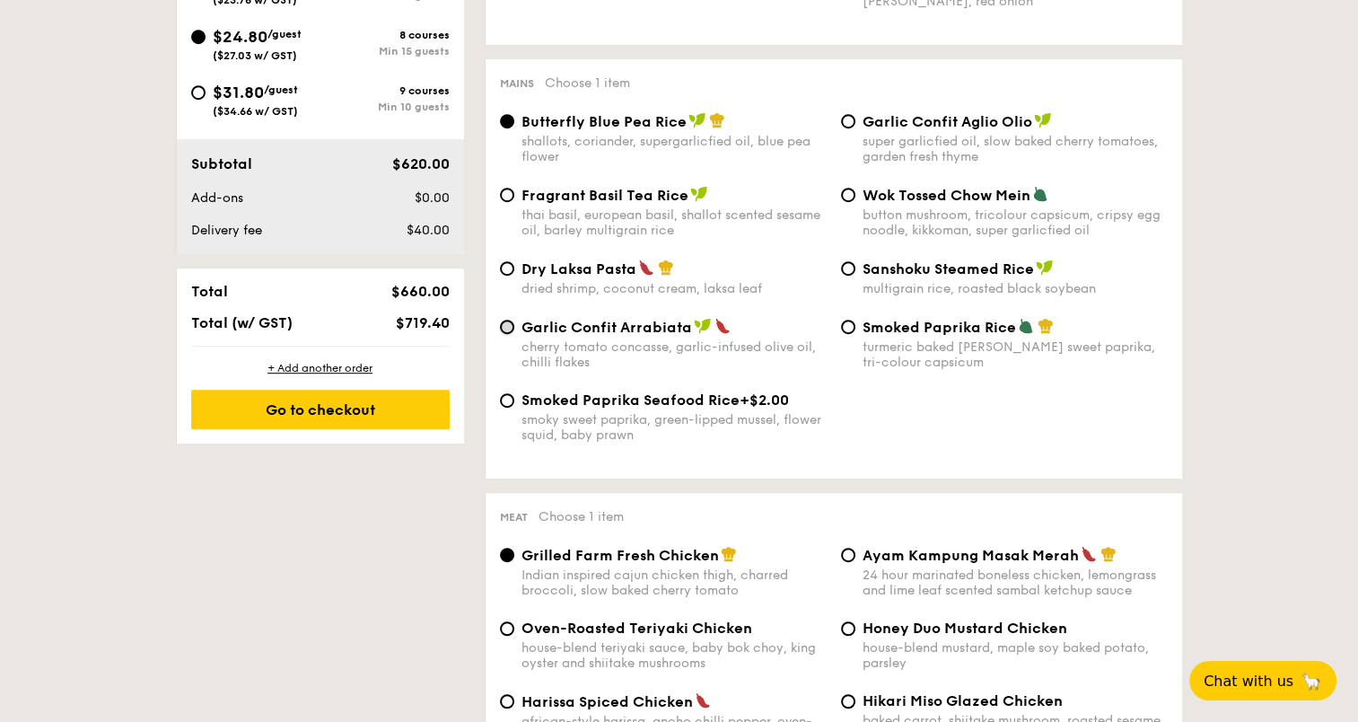
click at [513, 334] on input "Garlic Confit Arrabiata cherry tomato concasse, garlic-infused olive oil, chill…" at bounding box center [507, 327] width 14 height 14
radio input "true"
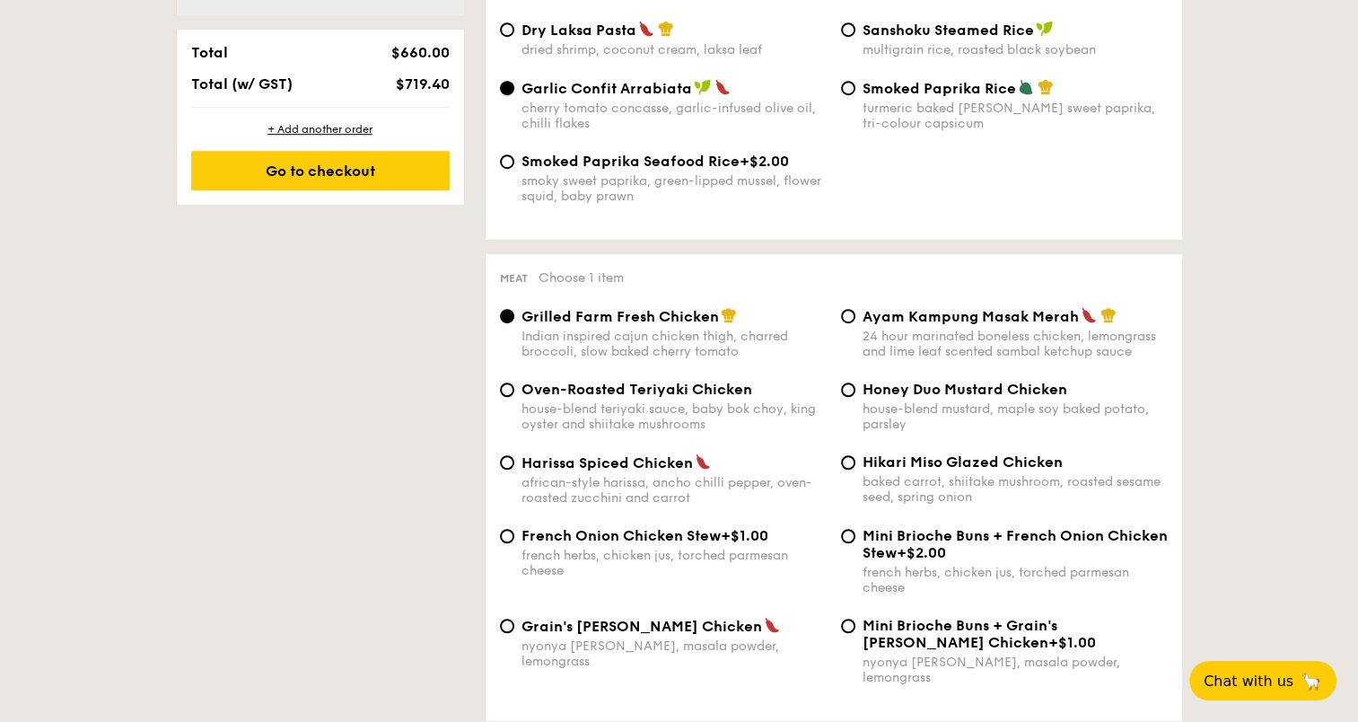
scroll to position [1160, 0]
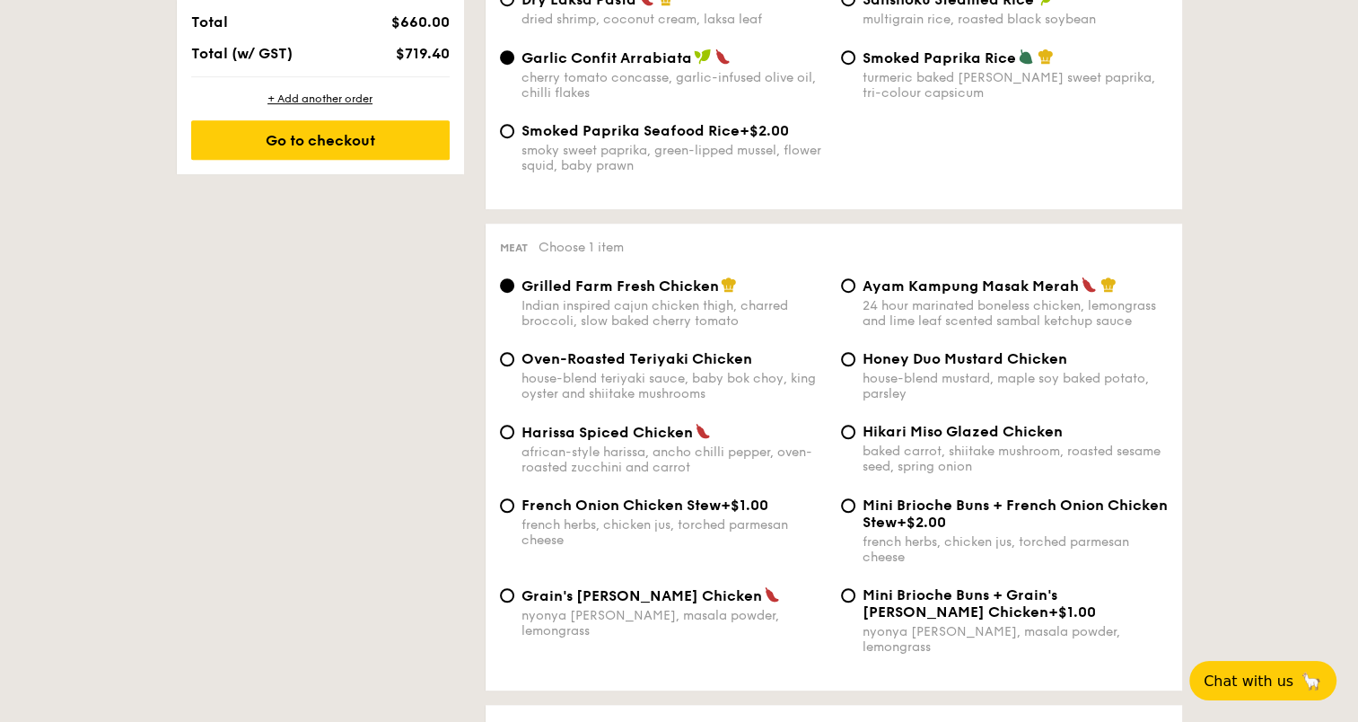
click at [566, 367] on span "Oven-Roasted Teriyaki Chicken" at bounding box center [637, 358] width 231 height 17
click at [514, 366] on input "Oven-Roasted Teriyaki Chicken house-blend teriyaki sauce, baby bok choy, king o…" at bounding box center [507, 359] width 14 height 14
radio input "true"
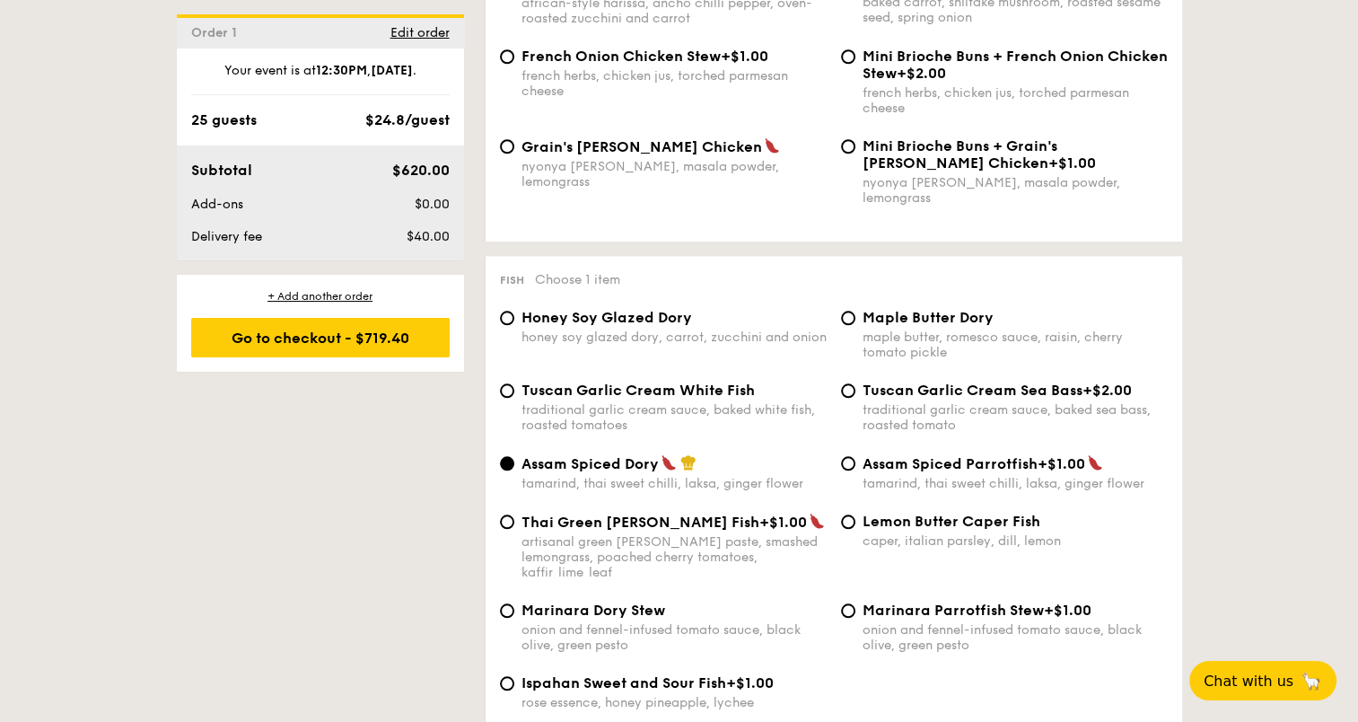
scroll to position [1699, 0]
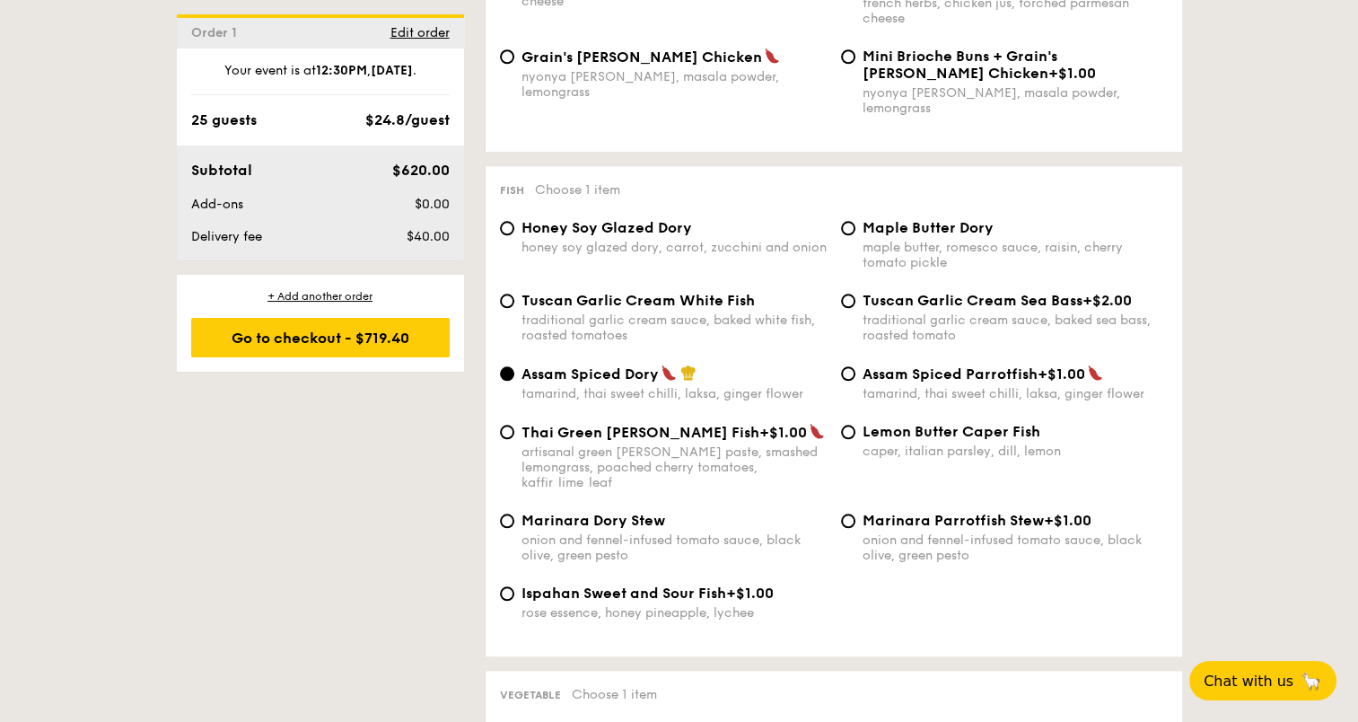
click at [549, 231] on span "Honey Soy Glazed Dory" at bounding box center [607, 227] width 171 height 17
click at [514, 231] on input "Honey Soy Glazed Dory honey soy glazed dory, carrot, zucchini and onion" at bounding box center [507, 228] width 14 height 14
radio input "true"
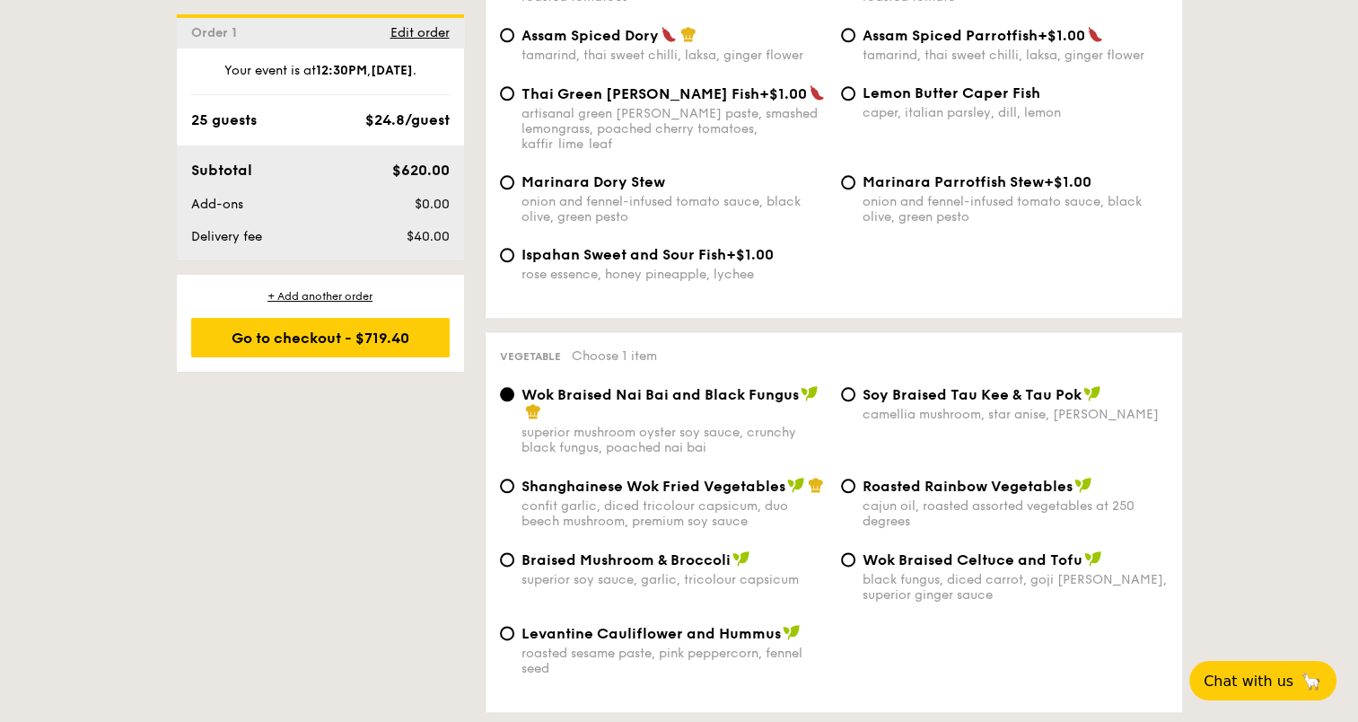
scroll to position [2148, 0]
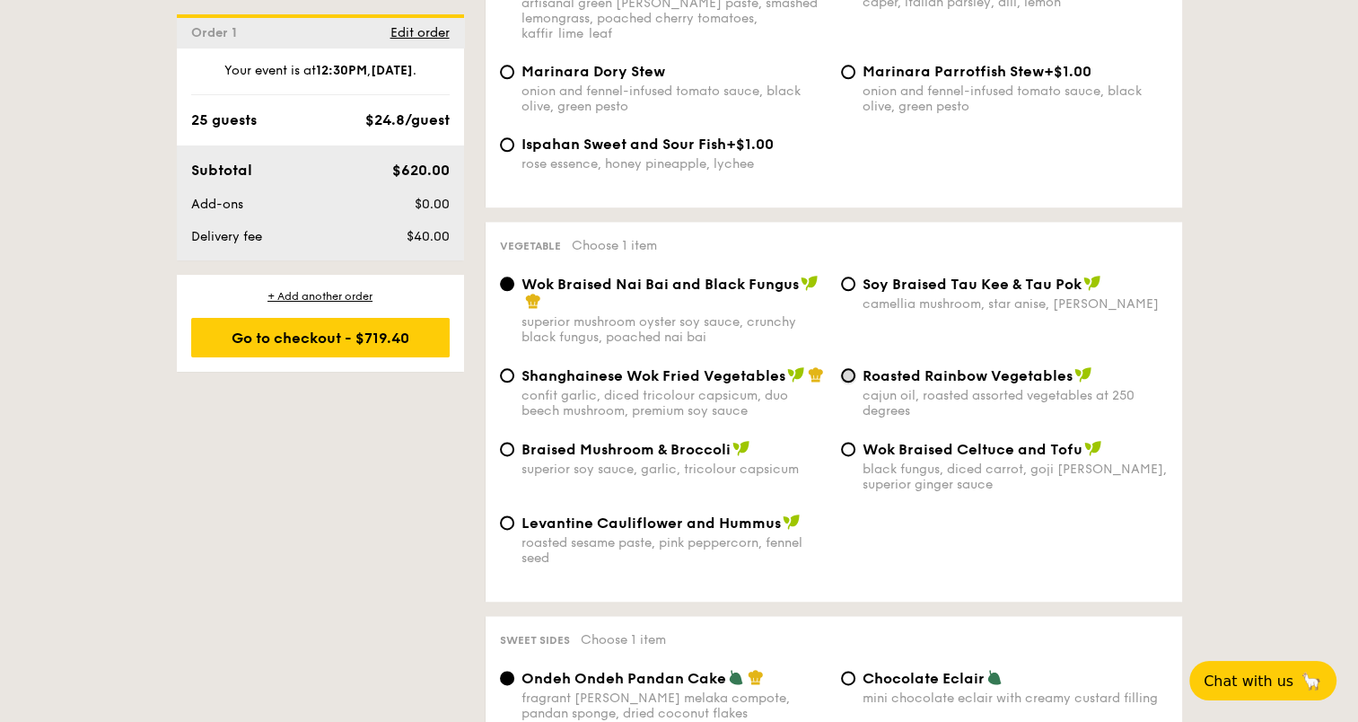
click at [846, 368] on input "Roasted Rainbow Vegetables cajun oil, roasted assorted vegetables at 250 degrees" at bounding box center [848, 375] width 14 height 14
radio input "true"
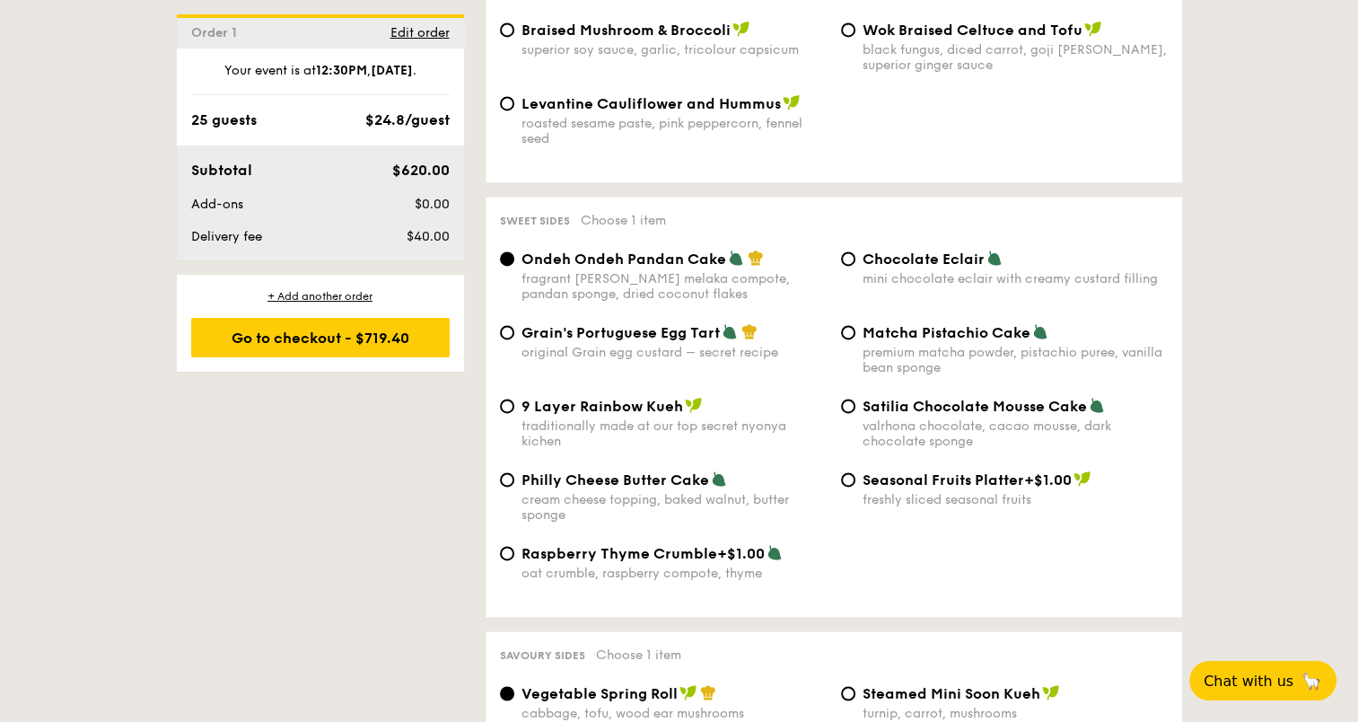
scroll to position [2596, 0]
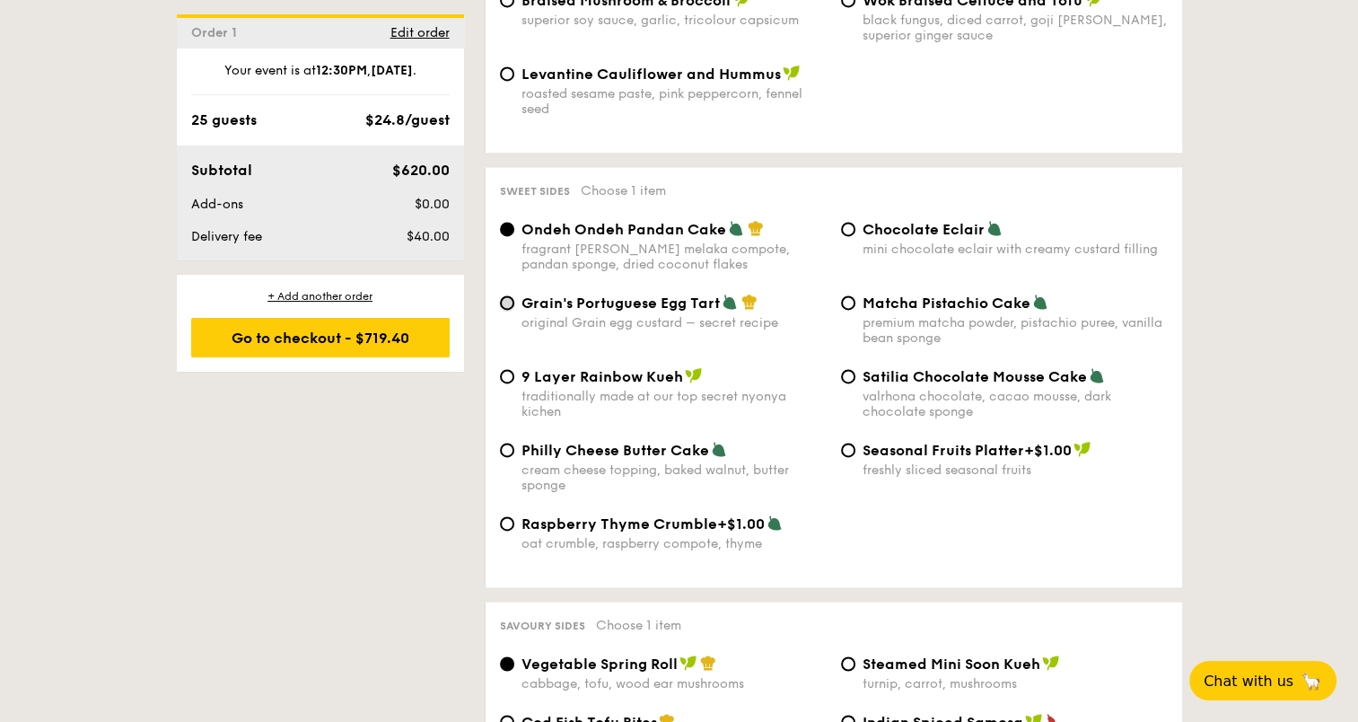
click at [506, 298] on input "Grain's Portuguese Egg Tart original Grain egg custard – secret recipe" at bounding box center [507, 302] width 14 height 14
radio input "true"
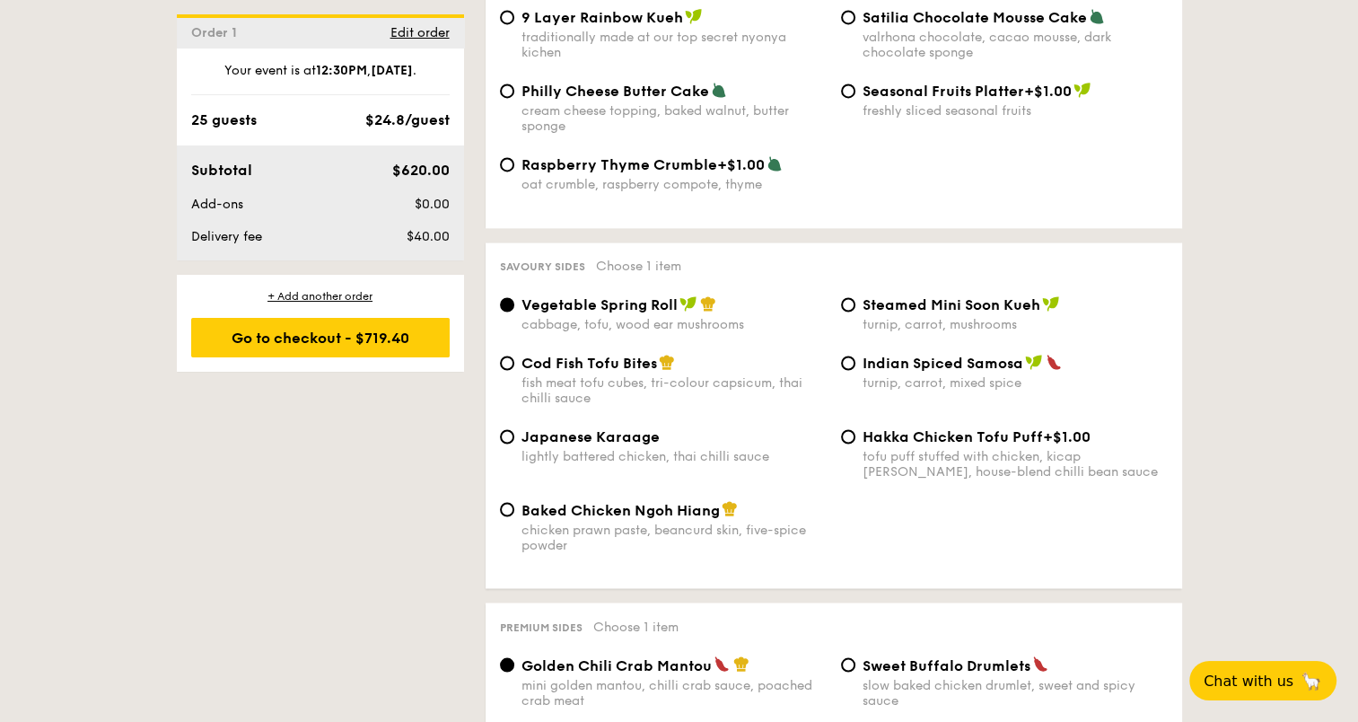
scroll to position [3045, 0]
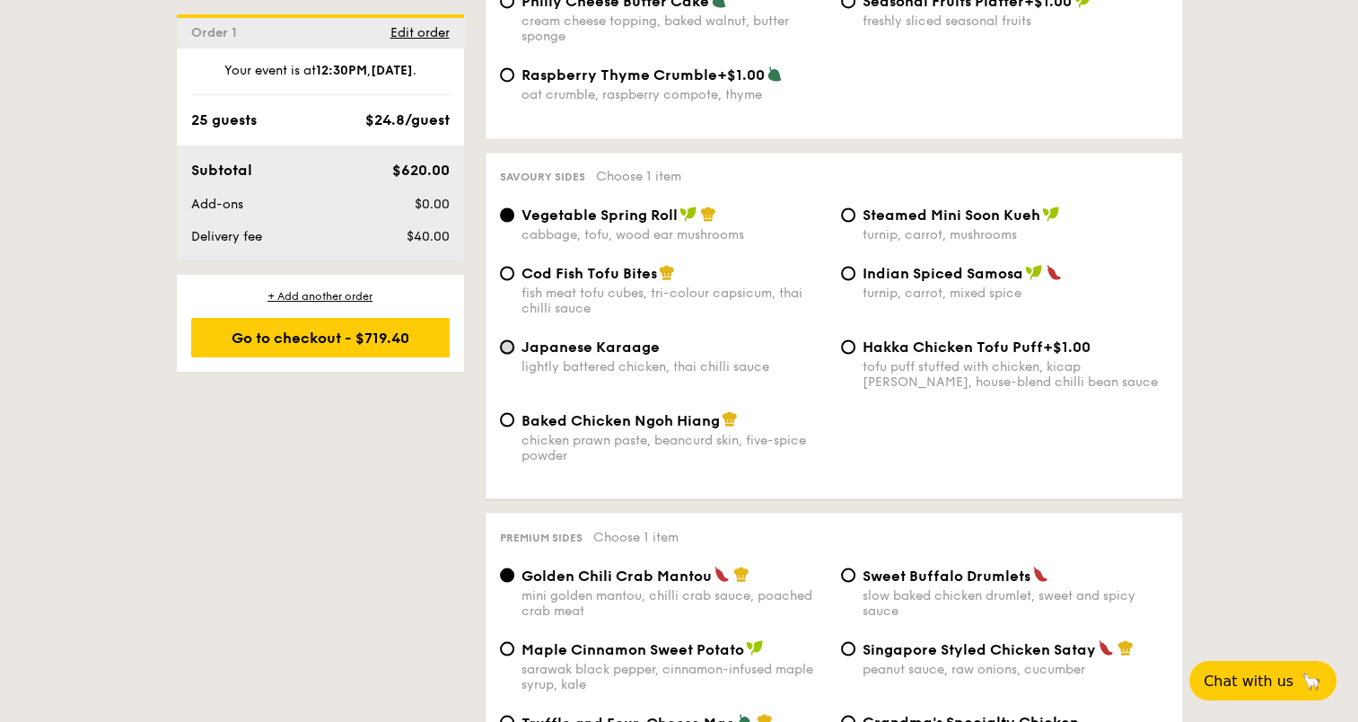
click at [507, 352] on input "Japanese Karaage lightly battered chicken, thai chilli sauce" at bounding box center [507, 346] width 14 height 14
radio input "true"
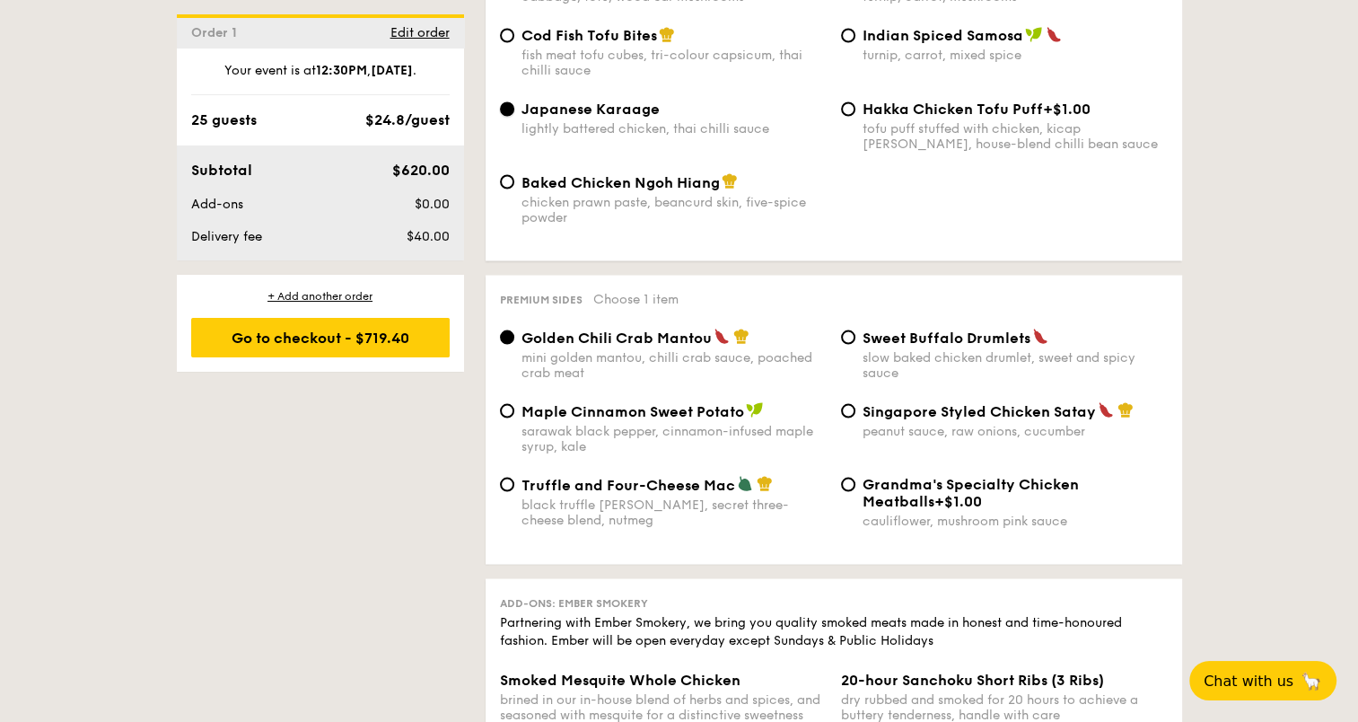
scroll to position [3315, 0]
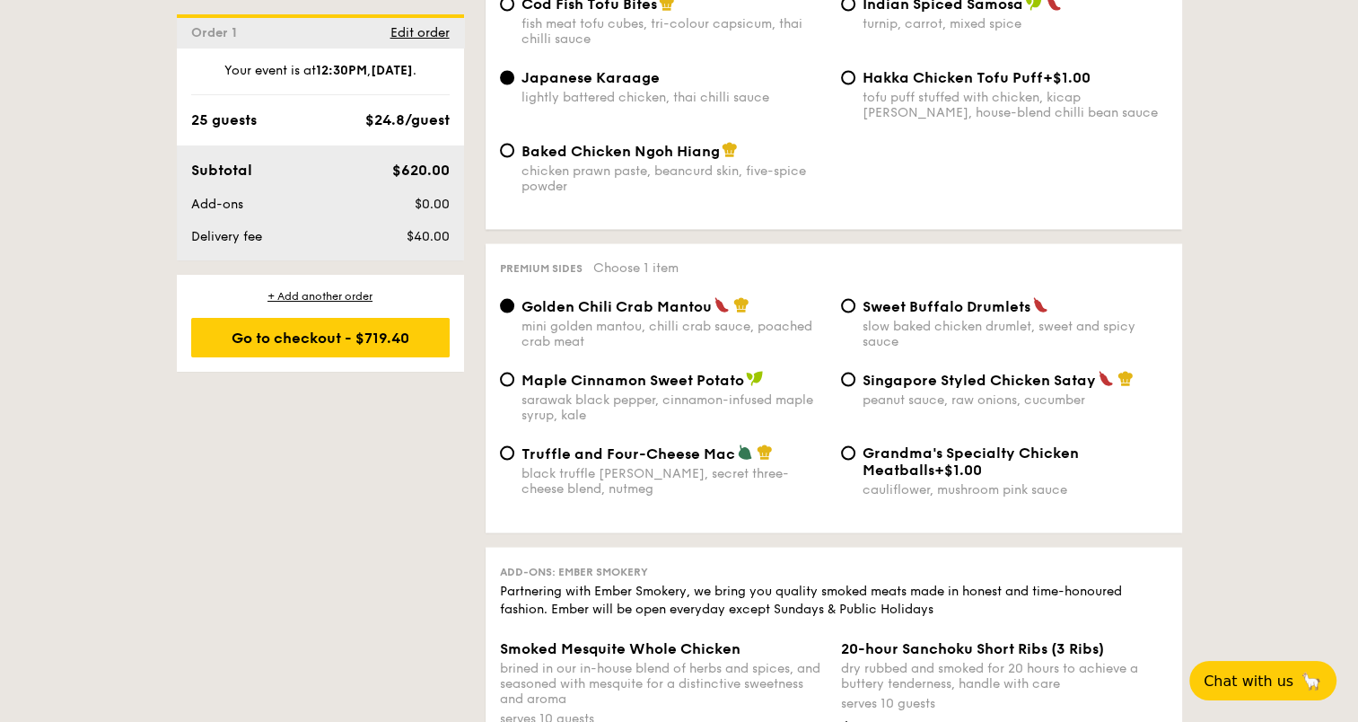
click at [857, 384] on div "Singapore Styled Chicken Satay peanut sauce, raw onions, cucumber" at bounding box center [1004, 388] width 341 height 37
click at [852, 386] on input "Singapore Styled Chicken Satay peanut sauce, raw onions, cucumber" at bounding box center [848, 379] width 14 height 14
radio input "true"
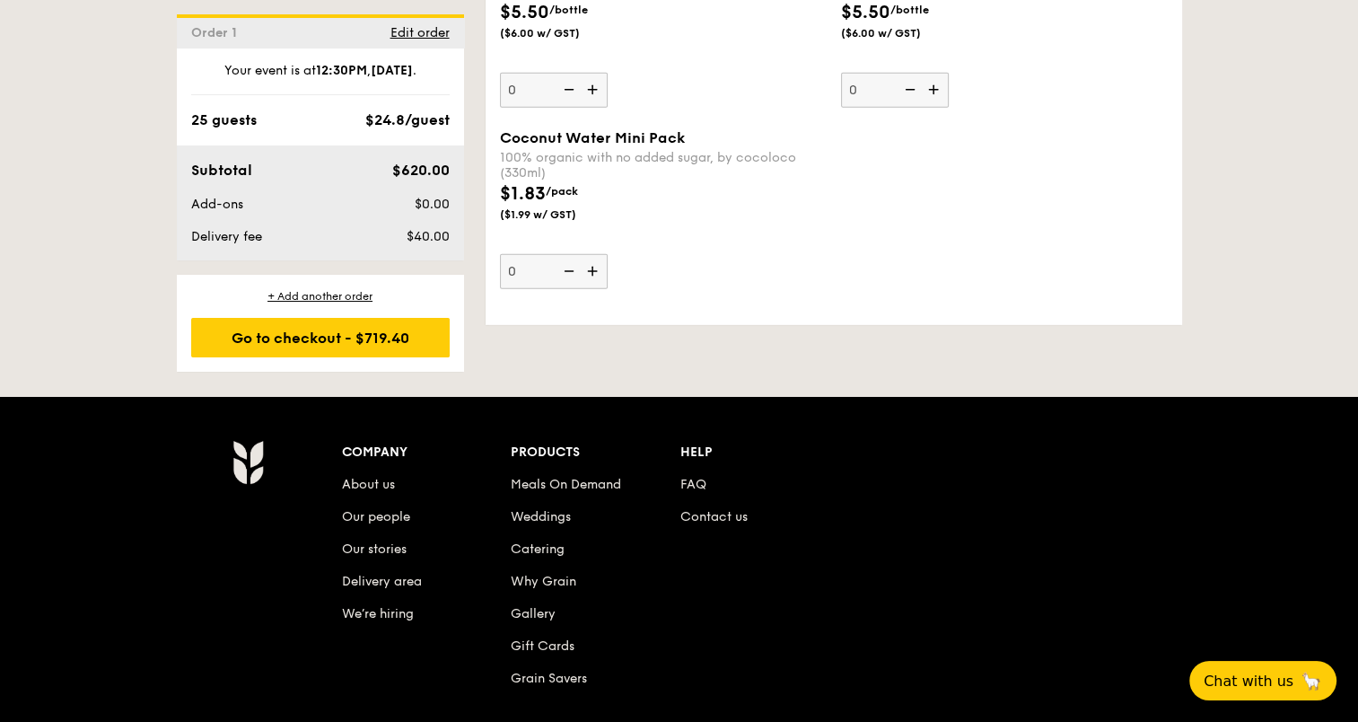
scroll to position [5823, 0]
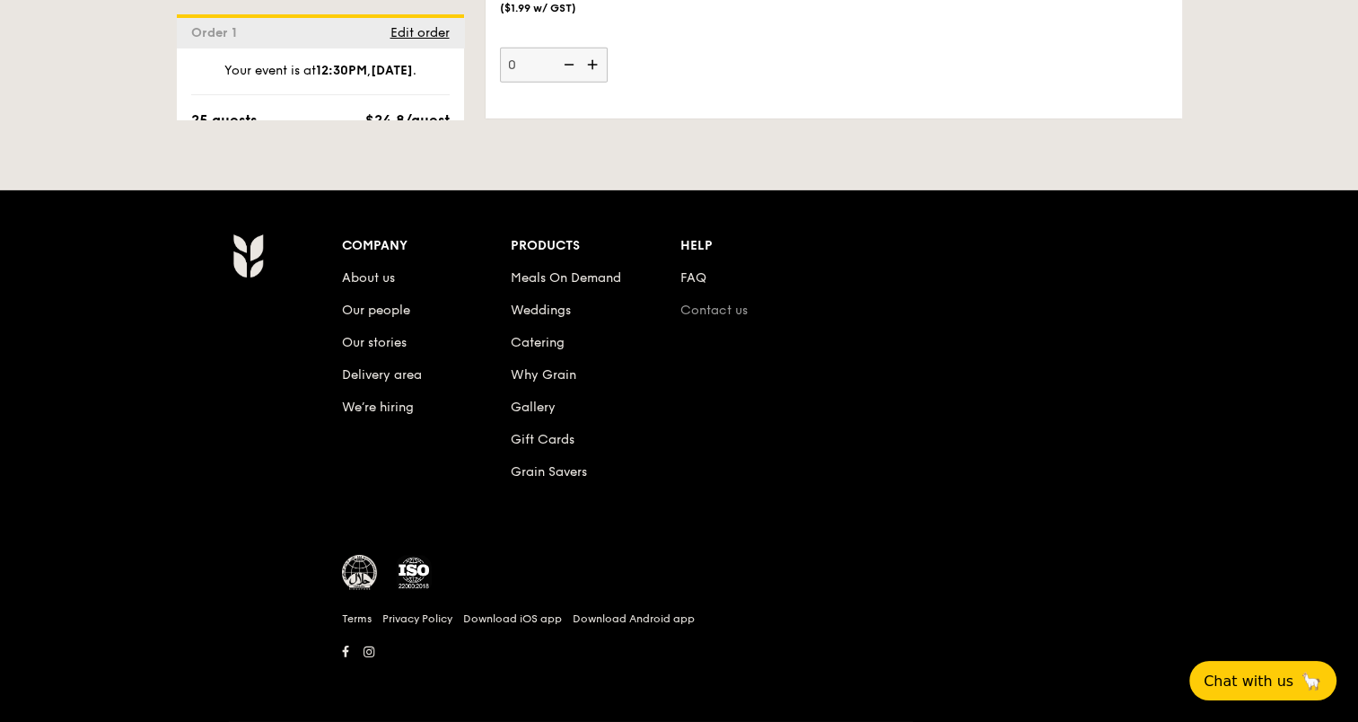
click at [742, 317] on link "Contact us" at bounding box center [714, 310] width 67 height 15
click at [1246, 683] on span "Chat with us" at bounding box center [1248, 681] width 94 height 18
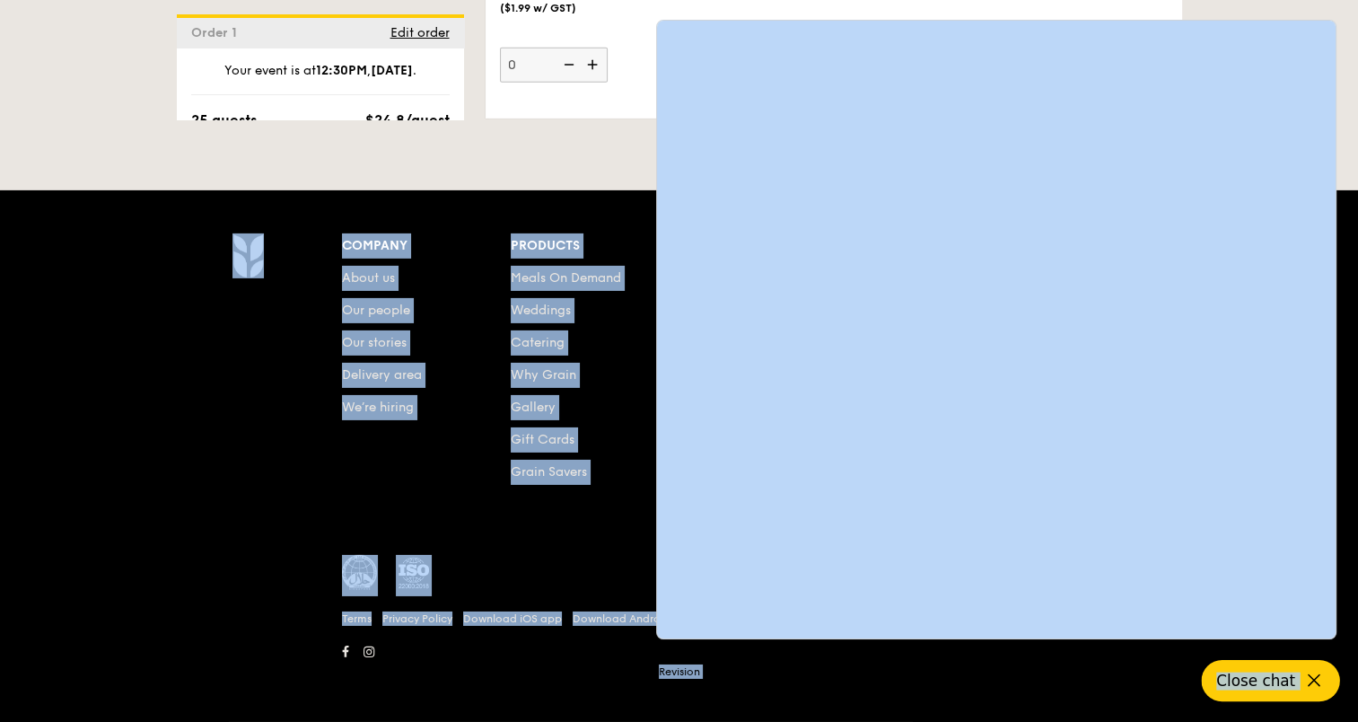
drag, startPoint x: 83, startPoint y: 381, endPoint x: 677, endPoint y: 557, distance: 619.8
click at [250, 551] on div "Company About us Our people Our stories Delivery area We’re hiring Products Mea…" at bounding box center [679, 455] width 1358 height 531
click at [1324, 674] on button "Close chat" at bounding box center [1271, 680] width 138 height 41
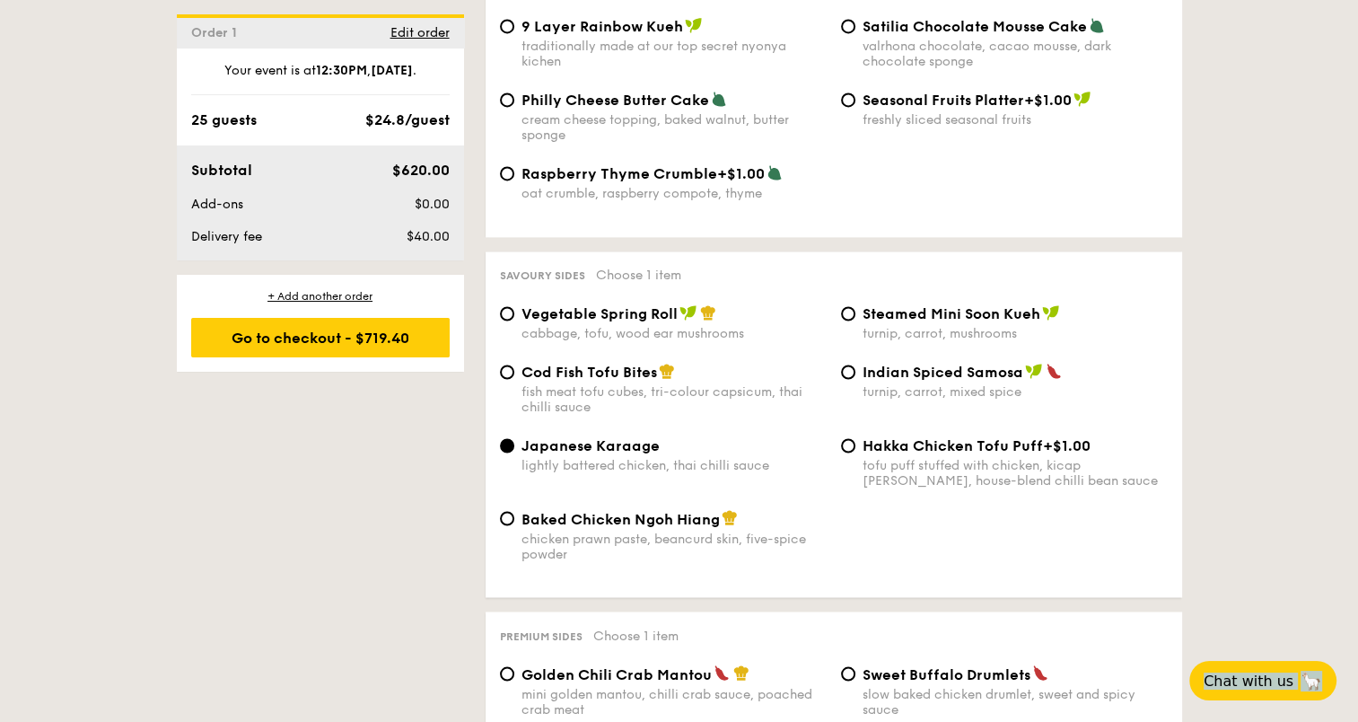
scroll to position [2950, 0]
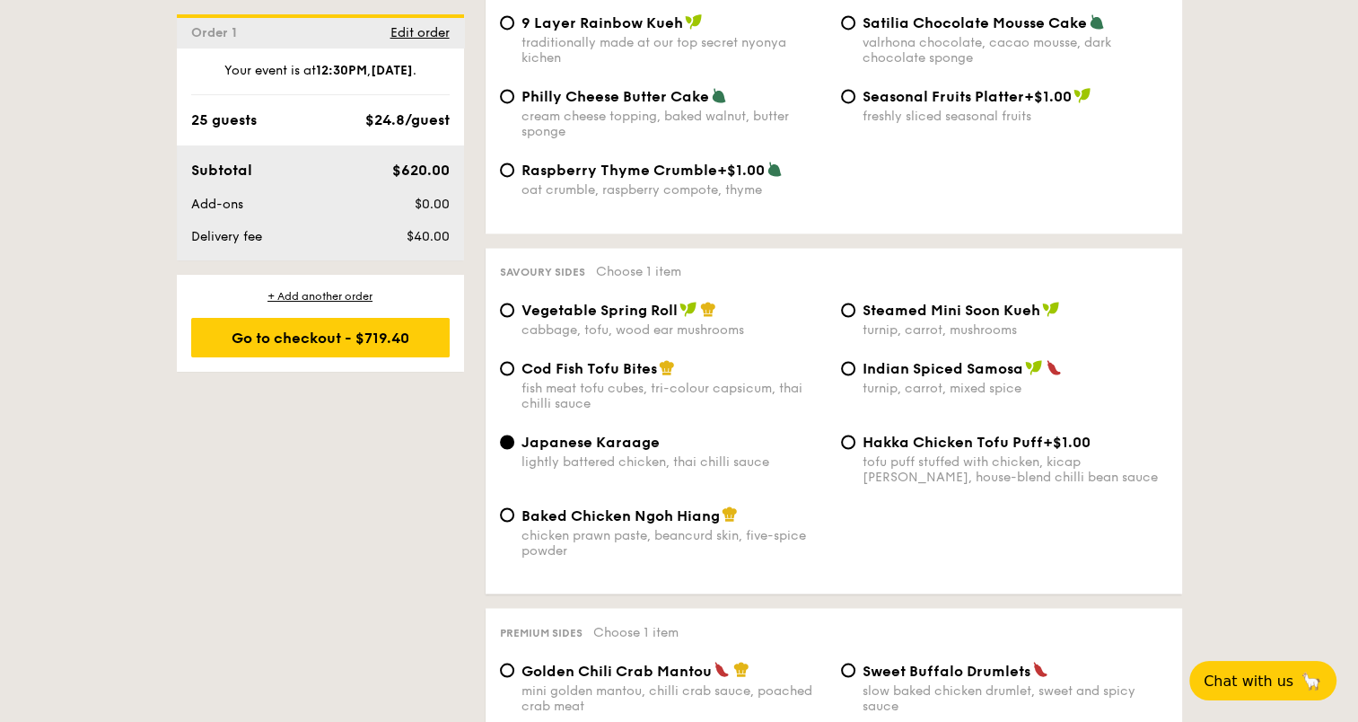
click at [522, 303] on span "Vegetable Spring Roll" at bounding box center [600, 310] width 156 height 17
click at [514, 303] on input "Vegetable Spring Roll cabbage, tofu, wood ear mushrooms" at bounding box center [507, 310] width 14 height 14
radio input "true"
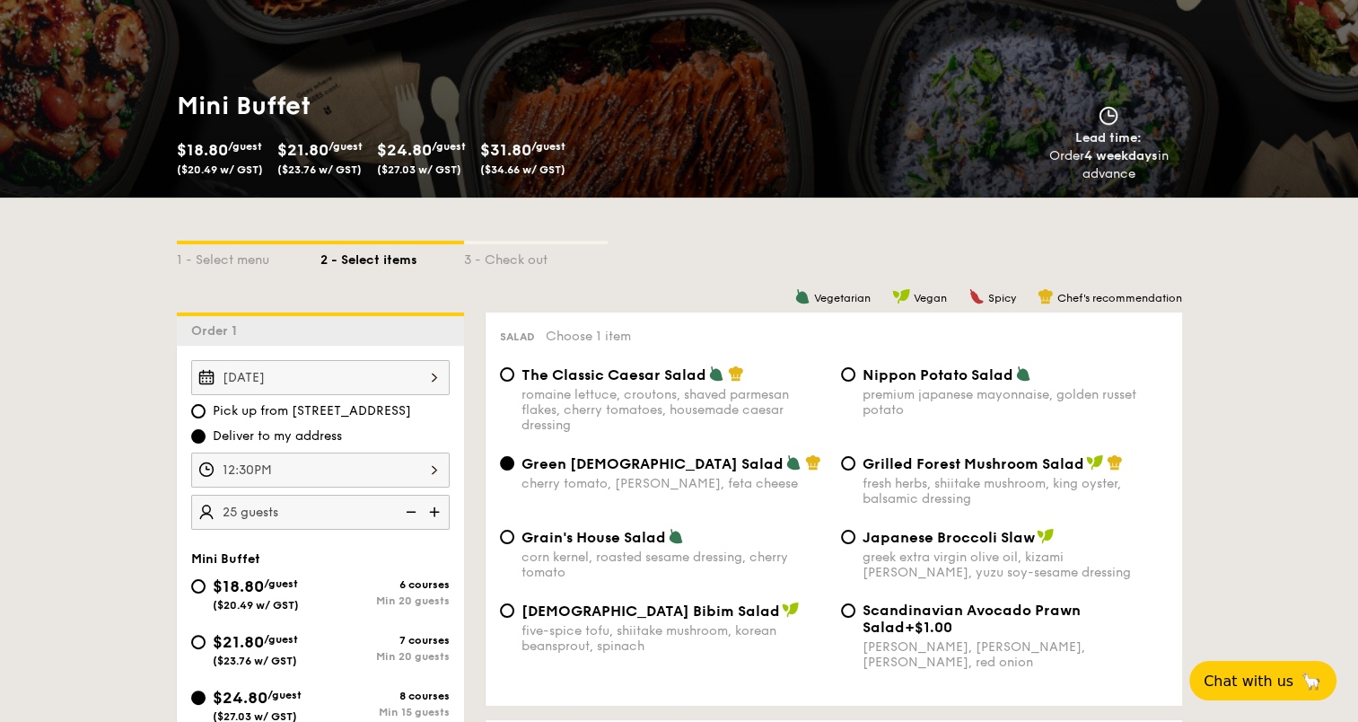
scroll to position [0, 0]
